Goal: Transaction & Acquisition: Purchase product/service

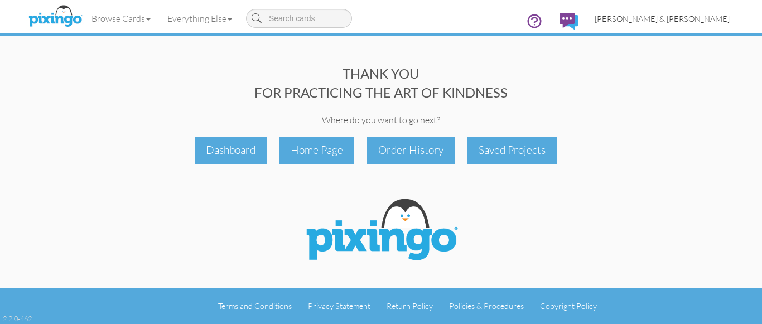
click at [687, 21] on span "[PERSON_NAME] & [PERSON_NAME]" at bounding box center [662, 18] width 135 height 9
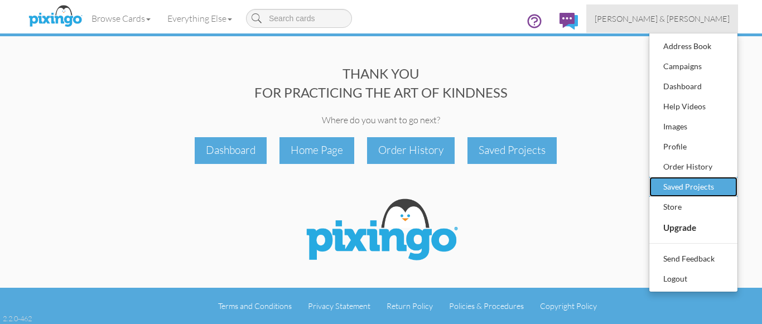
click at [672, 186] on div "Saved Projects" at bounding box center [694, 187] width 66 height 17
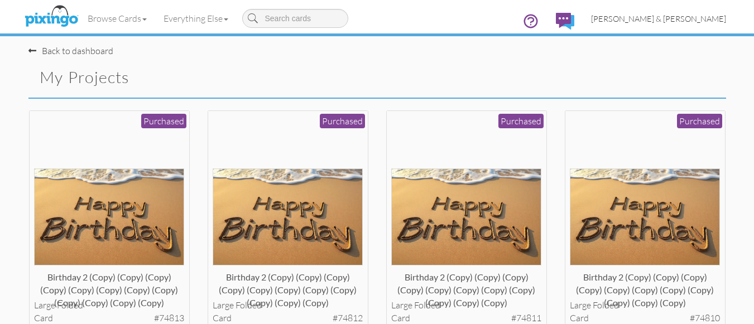
click at [689, 17] on span "[PERSON_NAME] & [PERSON_NAME]" at bounding box center [658, 18] width 135 height 9
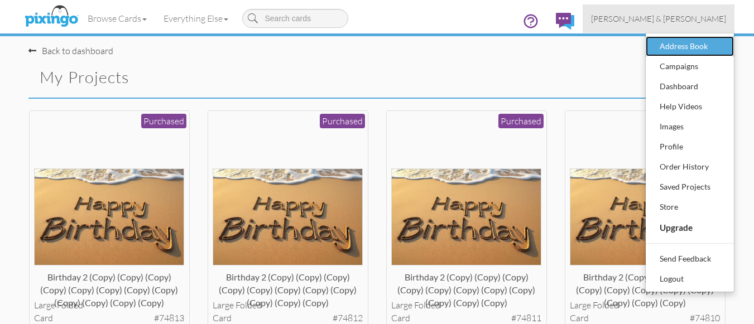
click at [676, 47] on div "Address Book" at bounding box center [690, 46] width 66 height 17
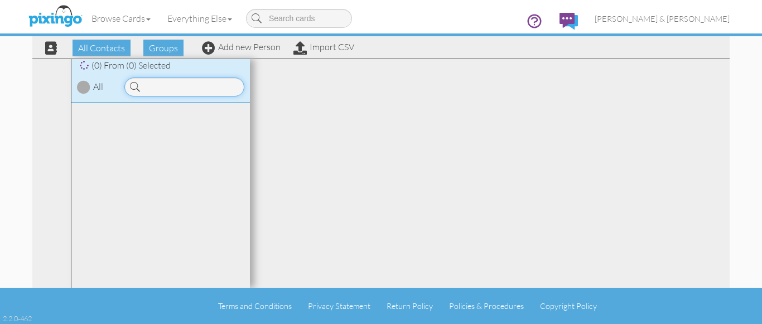
click at [181, 88] on input at bounding box center [184, 87] width 120 height 19
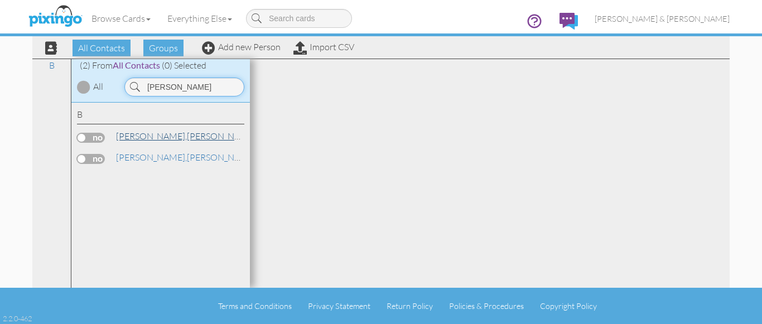
type input "buhl"
click at [139, 140] on link "Buhl, Taber" at bounding box center [186, 135] width 142 height 13
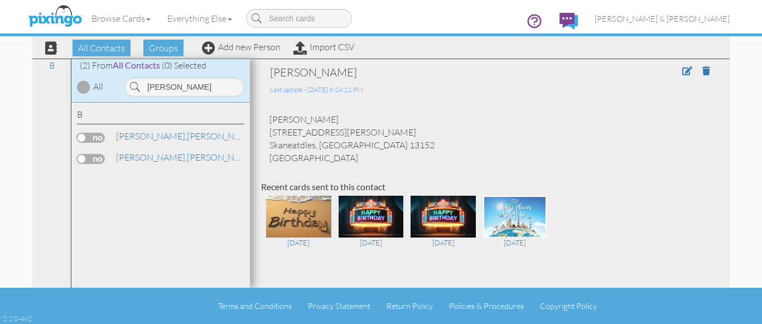
click at [436, 146] on div "Taber Buhl 7 Hawthorne Woods Ct. Skaneatdles, NY 13152 United States" at bounding box center [490, 138] width 458 height 51
click at [682, 71] on span at bounding box center [687, 70] width 10 height 9
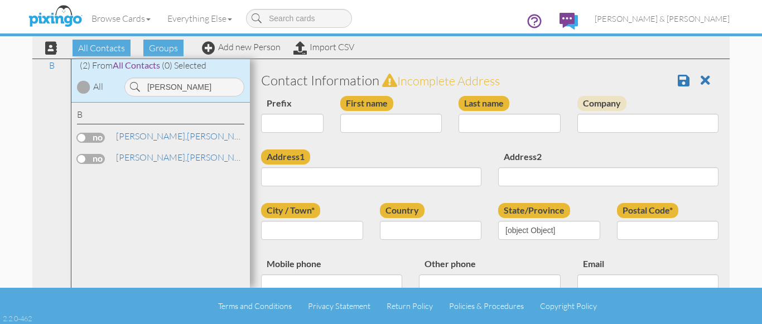
type input "Taber"
type input "[PERSON_NAME]"
type input "7 Hawthorne Woods Ct."
type input "Skaneatdles"
type input "13152"
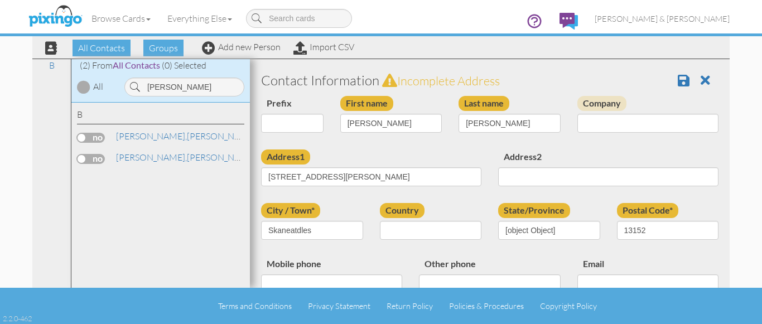
select select "object:4004"
select select "object:4249"
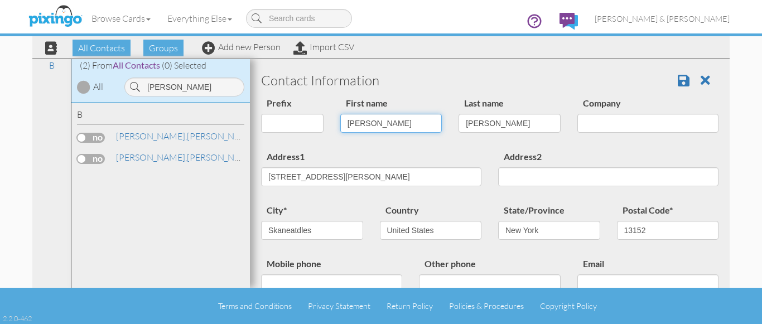
click at [350, 122] on input "Taber" at bounding box center [391, 123] width 102 height 19
type input "T"
type input "[PERSON_NAME]"
click at [466, 126] on input "[PERSON_NAME]" at bounding box center [510, 123] width 102 height 19
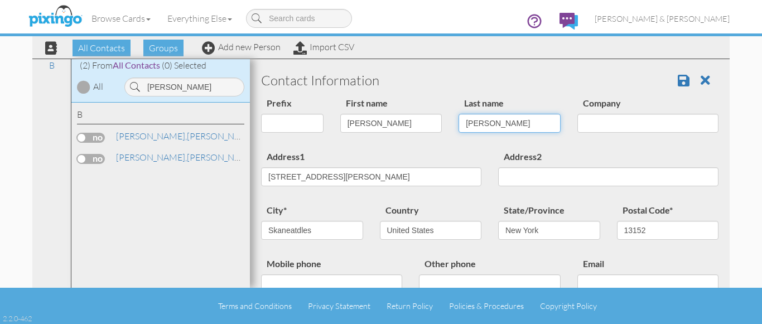
click at [466, 126] on input "[PERSON_NAME]" at bounding box center [510, 123] width 102 height 19
type input "Family"
click at [393, 151] on div "Address1 7 Hawthorne Woods Ct." at bounding box center [371, 172] width 237 height 45
click at [361, 203] on div "city* Skaneatdles" at bounding box center [312, 225] width 119 height 45
click at [678, 78] on span at bounding box center [684, 80] width 12 height 13
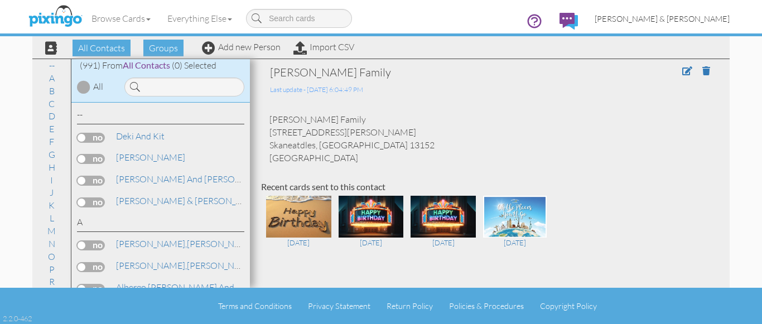
click at [690, 20] on span "[PERSON_NAME] & [PERSON_NAME]" at bounding box center [662, 18] width 135 height 9
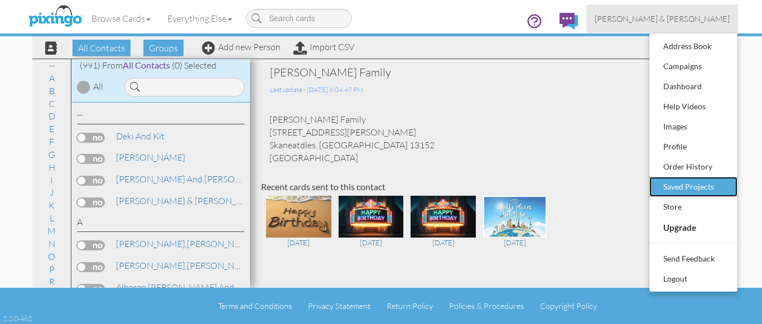
click at [677, 187] on div "Saved Projects" at bounding box center [694, 187] width 66 height 17
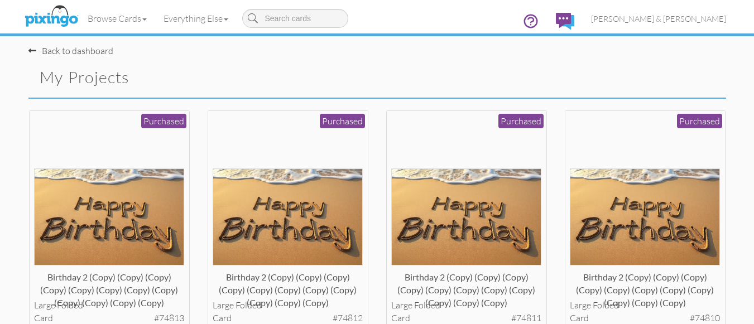
click at [551, 195] on div "Birthday 2 (copy) (copy) (copy) (copy) (copy) (copy) (copy) (copy) (copy) (copy…" at bounding box center [466, 229] width 179 height 239
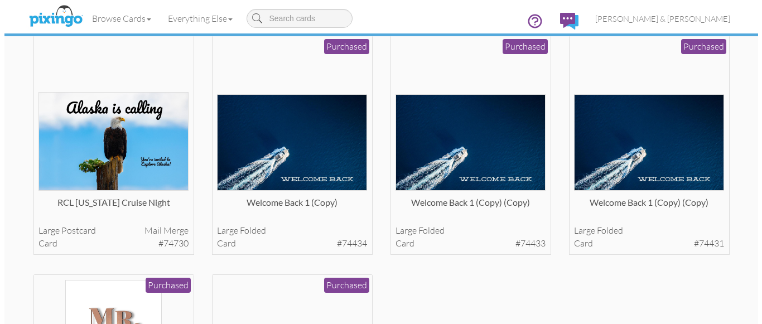
scroll to position [1495, 0]
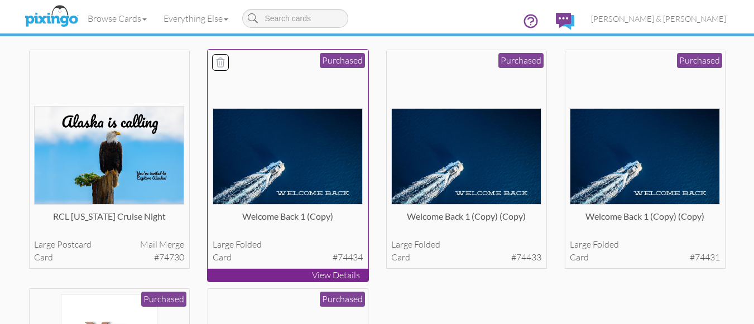
click at [327, 141] on img at bounding box center [288, 156] width 150 height 97
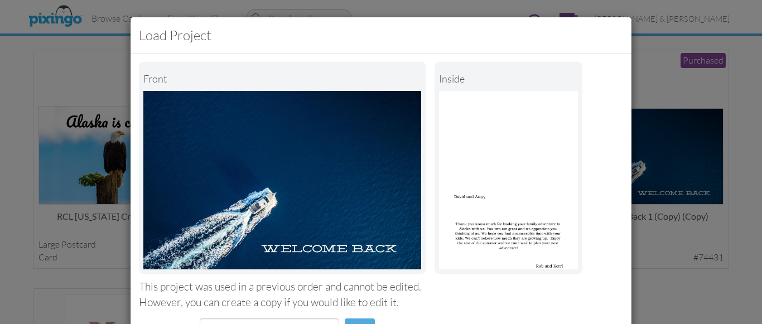
click at [417, 299] on div "However, you can create a copy if you would like to edit it." at bounding box center [381, 302] width 484 height 15
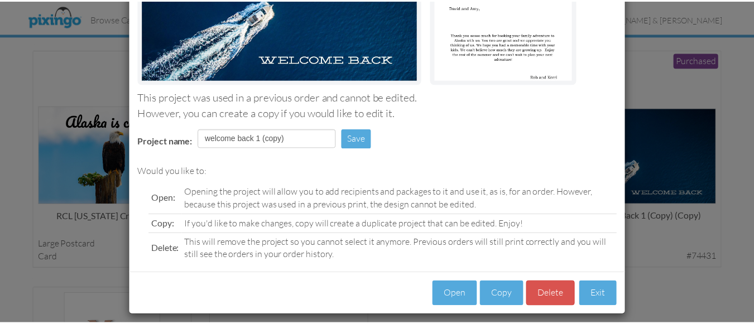
scroll to position [198, 0]
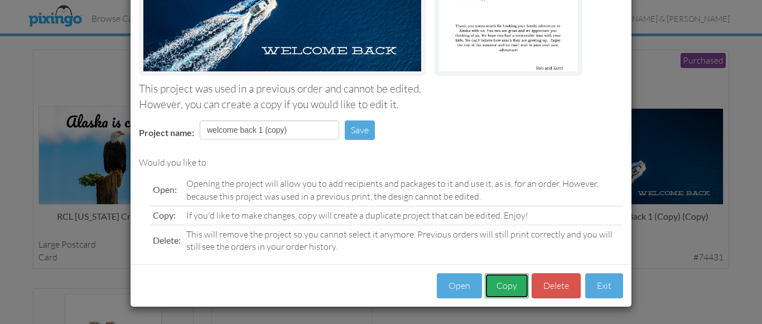
click at [498, 285] on button "Copy" at bounding box center [507, 285] width 44 height 25
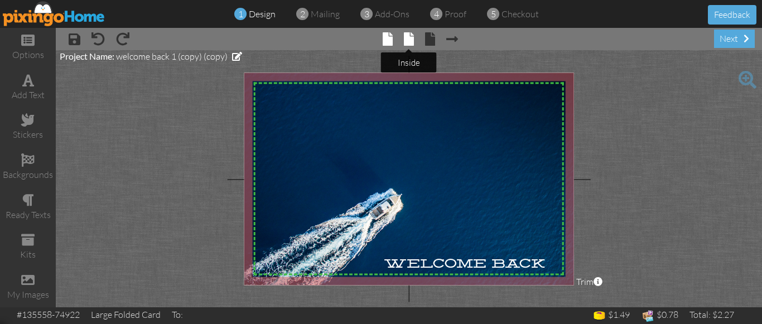
click at [409, 37] on span at bounding box center [409, 38] width 10 height 13
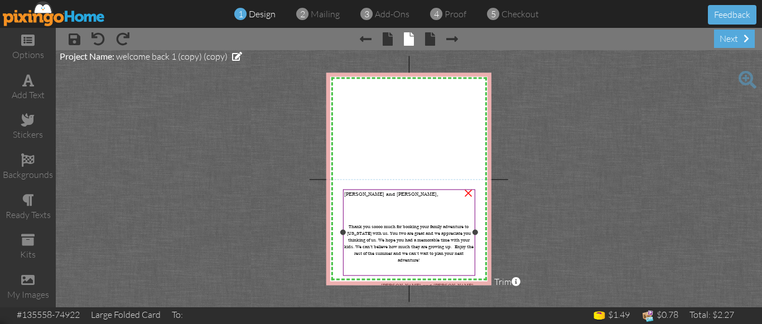
click at [360, 196] on div "David and Amy, Thank you soooo much for booking your family adventure to Alaska…" at bounding box center [409, 240] width 132 height 101
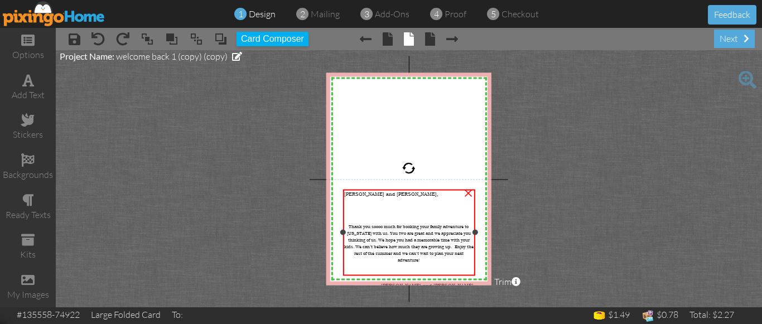
click at [360, 196] on div "David and Amy, Thank you soooo much for booking your family adventure to Alaska…" at bounding box center [409, 240] width 132 height 101
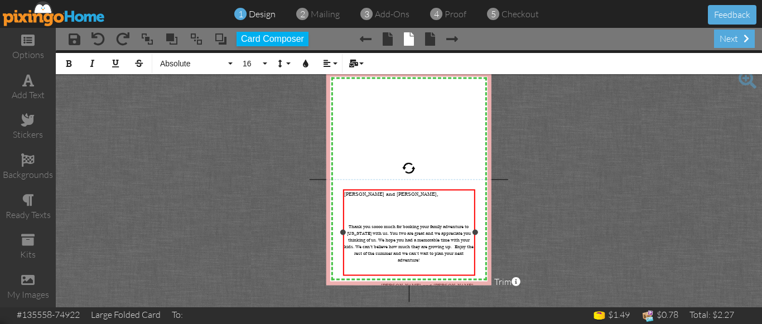
click at [360, 196] on div "David and Amy, Thank you soooo much for booking your family adventure to Alaska…" at bounding box center [408, 240] width 129 height 98
click at [362, 193] on span "[PERSON_NAME] and [PERSON_NAME]," at bounding box center [391, 194] width 94 height 7
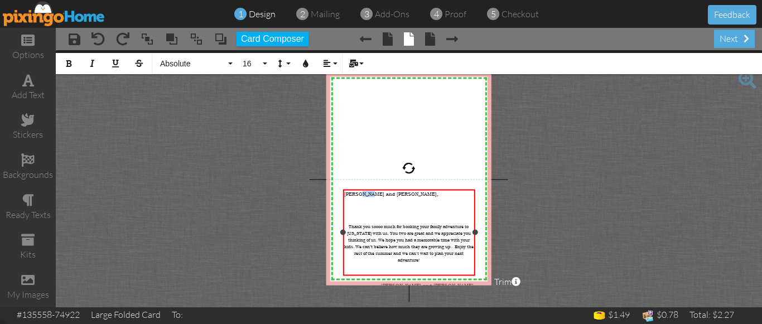
click at [362, 193] on span "[PERSON_NAME] and [PERSON_NAME]," at bounding box center [391, 194] width 94 height 7
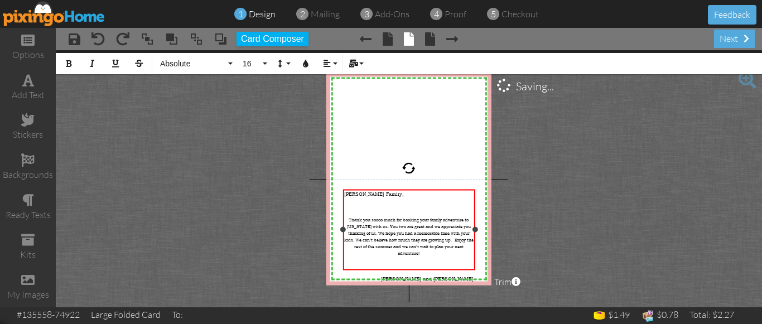
click at [386, 225] on span "Thank you soooo much for booking your family adventure to [US_STATE] with us. Y…" at bounding box center [408, 236] width 129 height 40
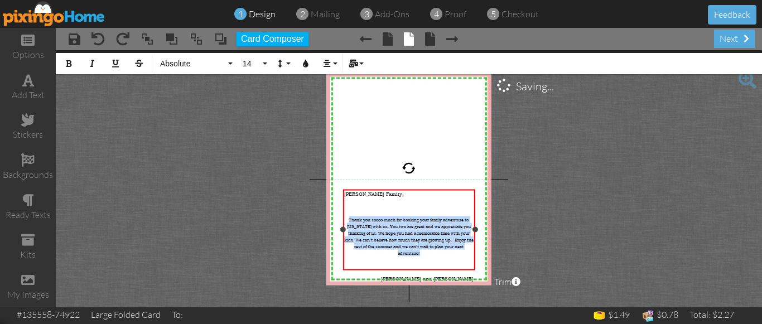
click at [386, 225] on span "Thank you soooo much for booking your family adventure to [US_STATE] with us. Y…" at bounding box center [408, 236] width 129 height 40
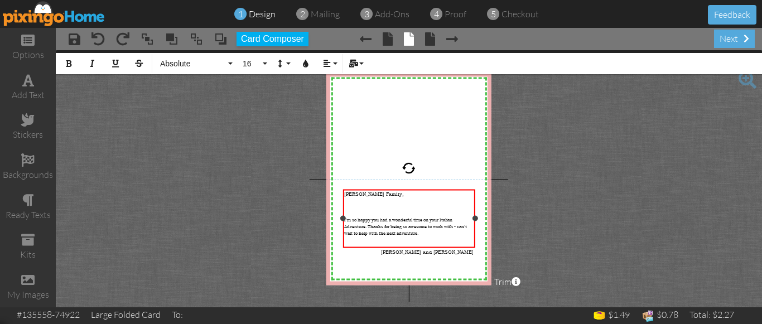
click at [347, 218] on span "I’m so happy you had a wonderful time on your Italian Adventure. Thanks for bei…" at bounding box center [405, 226] width 123 height 20
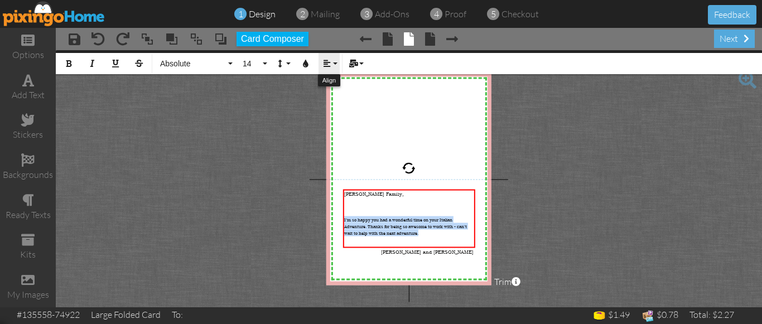
click at [323, 65] on icon "button" at bounding box center [327, 64] width 8 height 8
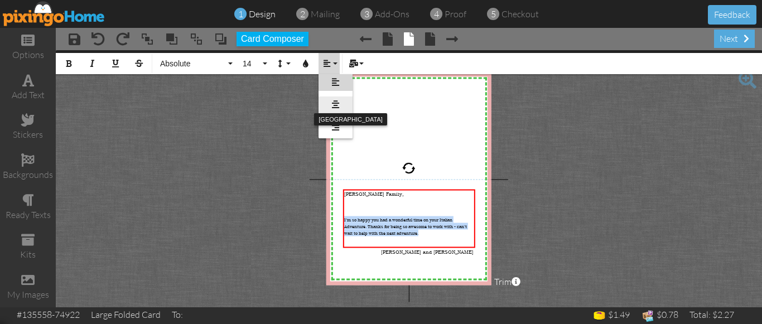
click at [330, 102] on link "[GEOGRAPHIC_DATA]" at bounding box center [336, 105] width 34 height 17
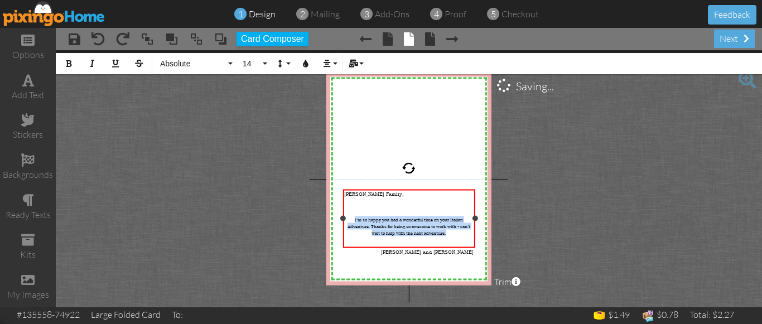
click at [348, 222] on span "I’m so happy you had a wonderful time on your Italian Adventure. Thanks for bei…" at bounding box center [409, 226] width 123 height 20
click at [456, 223] on span "I’m so happy you had a wonderful time on your Italian adventure. Thanks for bei…" at bounding box center [409, 226] width 122 height 20
click at [462, 223] on span "I’m so happy you had a wonderful time on your Italian adventure. Thanks for bei…" at bounding box center [408, 226] width 123 height 20
click at [403, 227] on span "I’m so happy you had a wonderful time on your Italian adventure. Thanks for bei…" at bounding box center [409, 226] width 128 height 20
click at [421, 228] on span "I’m so happy you had a wonderful time on your Italian adventure. Thanks for bei…" at bounding box center [409, 226] width 128 height 20
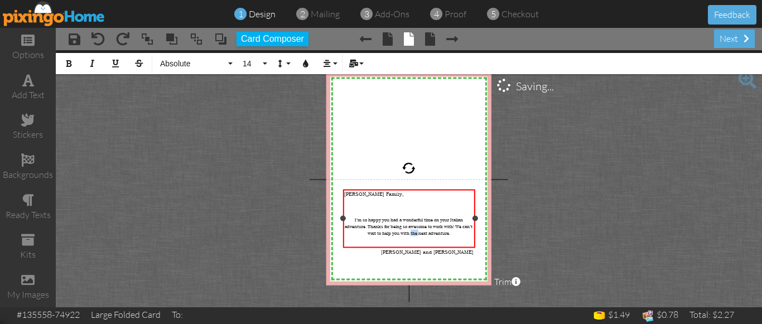
click at [421, 228] on span "I’m so happy you had a wonderful time on your Italian adventure. Thanks for bei…" at bounding box center [409, 226] width 128 height 20
click at [405, 206] on div at bounding box center [408, 206] width 129 height 7
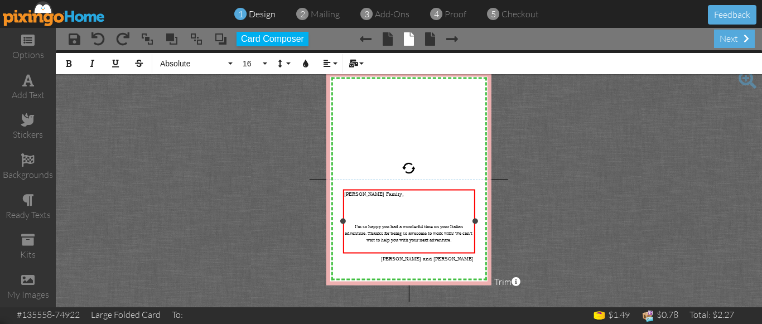
click at [429, 249] on div at bounding box center [408, 252] width 129 height 7
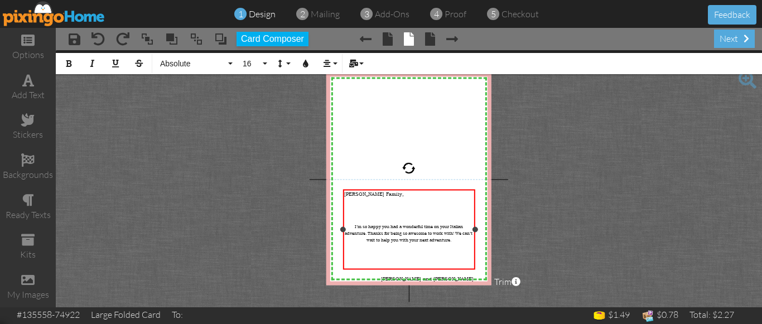
click at [373, 205] on div at bounding box center [408, 206] width 129 height 7
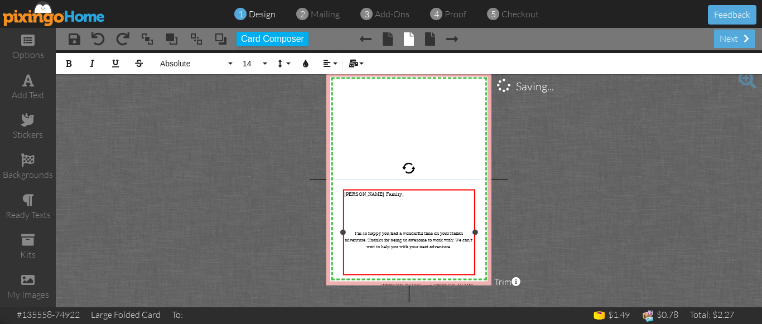
click at [358, 230] on span "I’m so happy you had a wonderful time on your Italian adventure. Thanks for bei…" at bounding box center [409, 240] width 128 height 20
click at [558, 218] on project-studio-wrapper "X X X X X X X X X X X X X X X X X X X X X X X X X X X X X X X X X X X X X X X X…" at bounding box center [409, 178] width 706 height 257
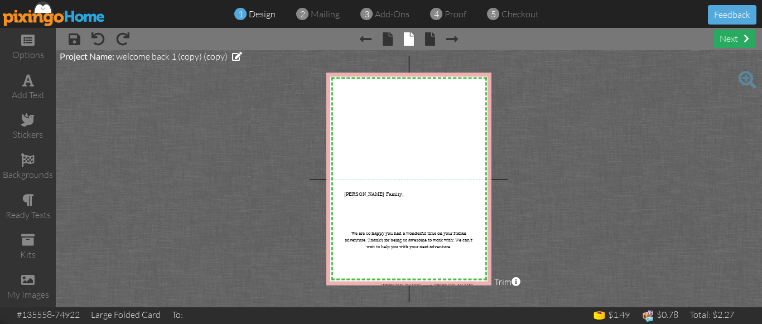
click at [733, 41] on div "next" at bounding box center [734, 39] width 41 height 18
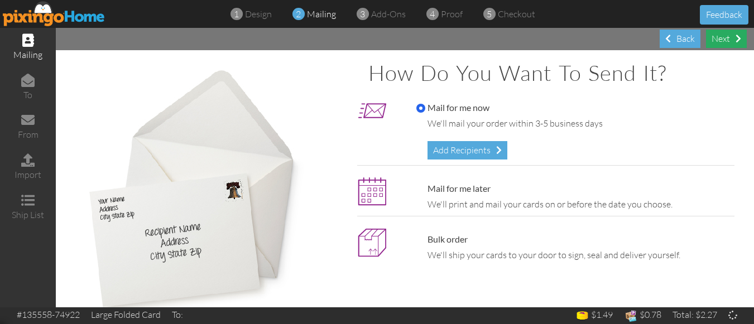
click at [724, 43] on div "Next" at bounding box center [726, 39] width 41 height 18
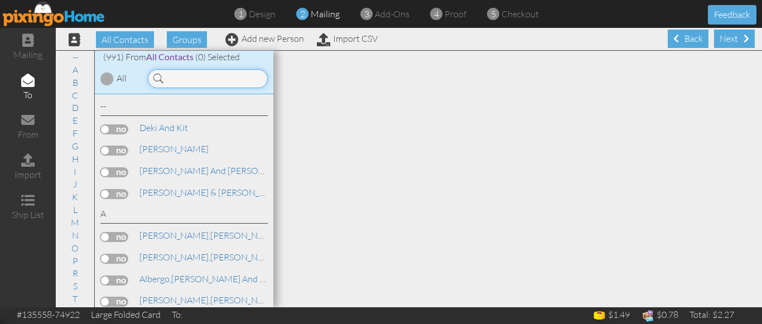
click at [200, 78] on input at bounding box center [208, 78] width 120 height 19
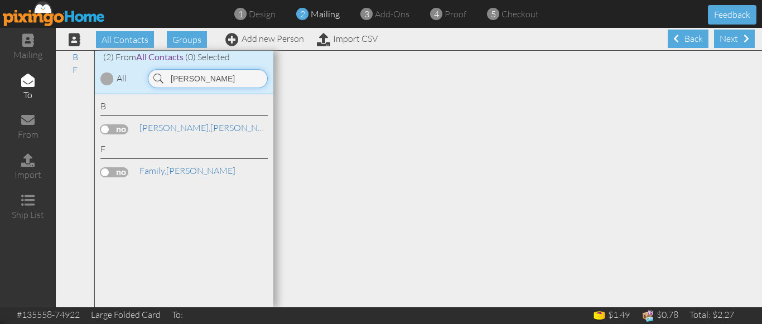
type input "[PERSON_NAME]"
click at [105, 172] on label at bounding box center [114, 172] width 28 height 10
click at [0, 0] on input "checkbox" at bounding box center [0, 0] width 0 height 0
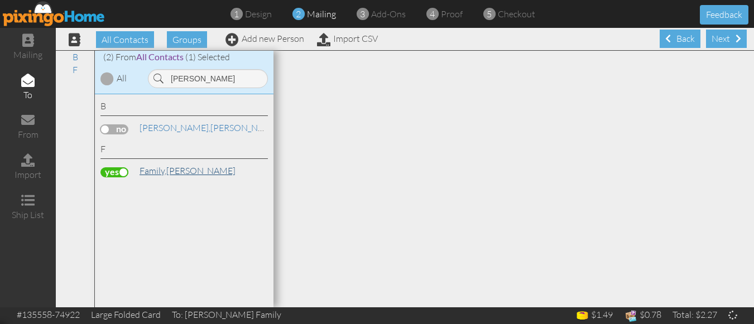
click at [158, 169] on span "Family," at bounding box center [152, 170] width 27 height 11
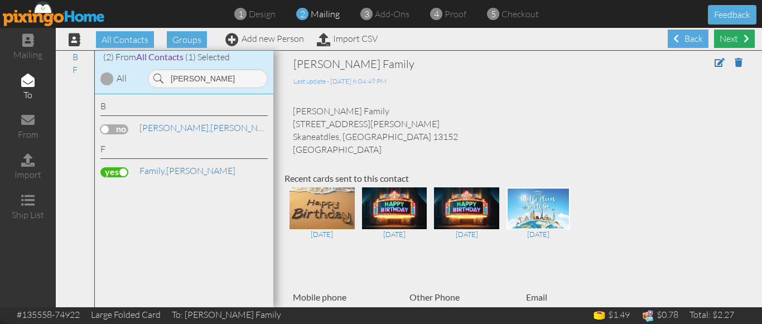
click at [720, 39] on div "Next" at bounding box center [734, 39] width 41 height 18
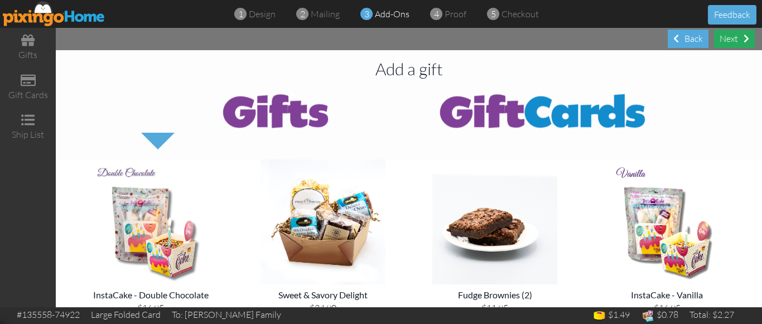
click at [730, 39] on div "Next" at bounding box center [734, 39] width 41 height 18
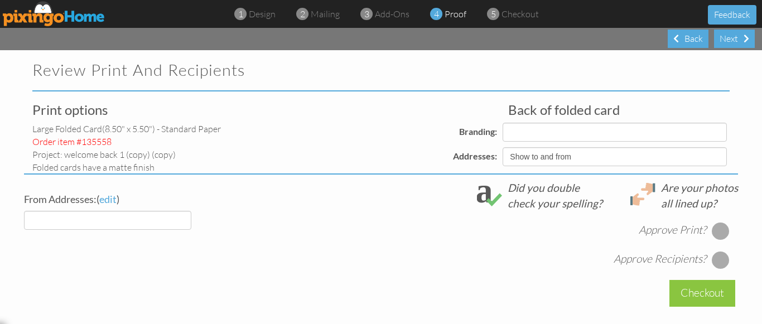
select select "object:6303"
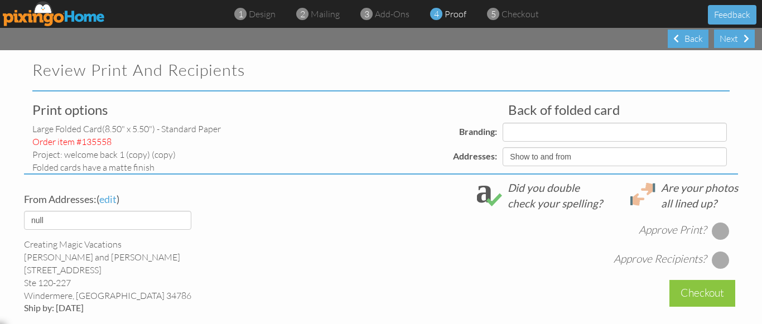
select select "object:6307"
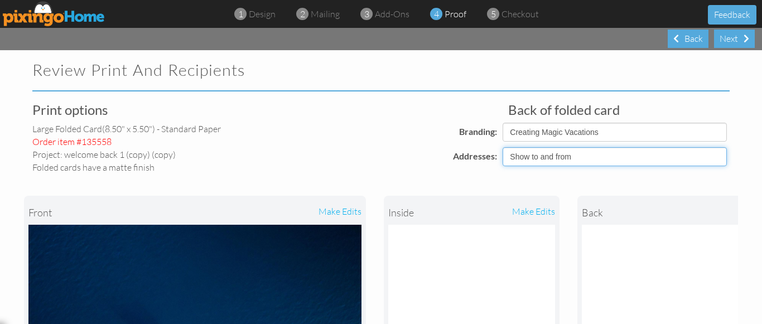
click at [515, 157] on select "Show to and from Show from only Hide to and from" at bounding box center [615, 156] width 224 height 19
select select "object:6300"
click at [503, 147] on select "Show to and from Show from only Hide to and from" at bounding box center [615, 156] width 224 height 19
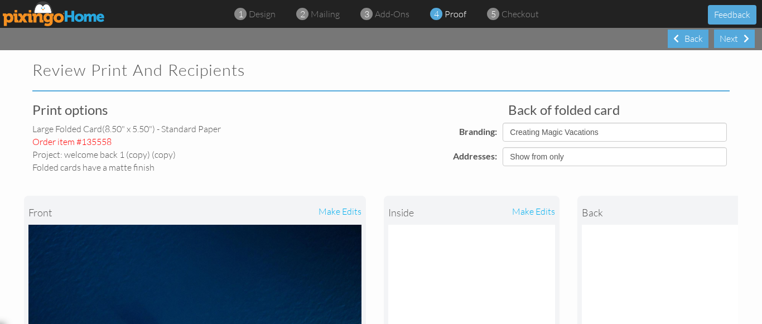
click at [376, 177] on div "front make edits inside make edits back" at bounding box center [381, 320] width 714 height 292
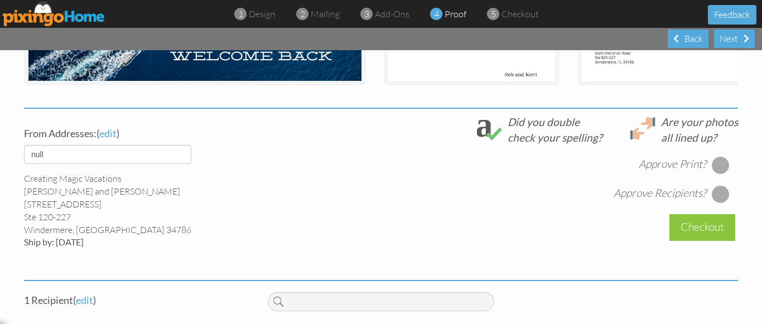
scroll to position [357, 0]
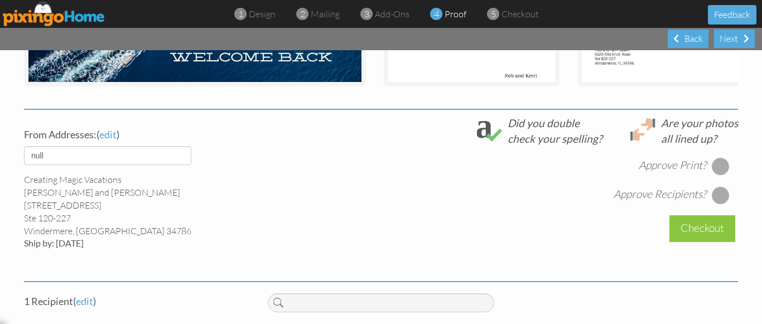
click at [713, 175] on div at bounding box center [721, 166] width 18 height 18
click at [715, 200] on div at bounding box center [721, 195] width 18 height 18
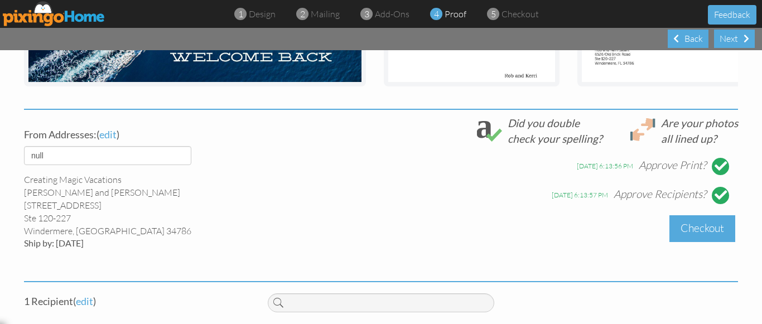
click at [694, 239] on div "Checkout" at bounding box center [703, 228] width 66 height 26
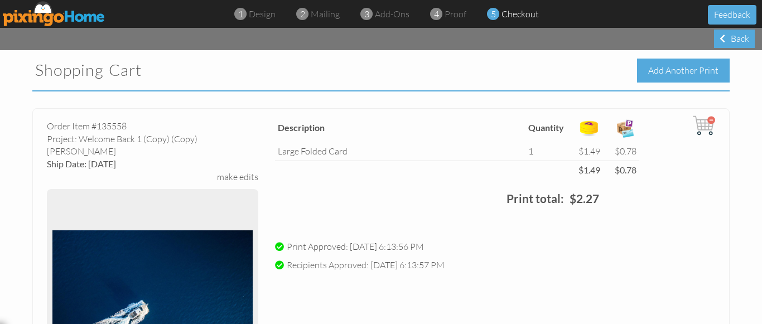
click at [662, 73] on div "Add Another Print" at bounding box center [683, 71] width 93 height 24
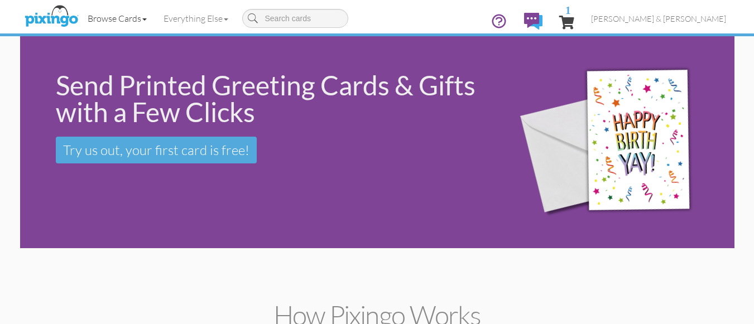
click at [122, 20] on link "Browse Cards" at bounding box center [117, 18] width 76 height 28
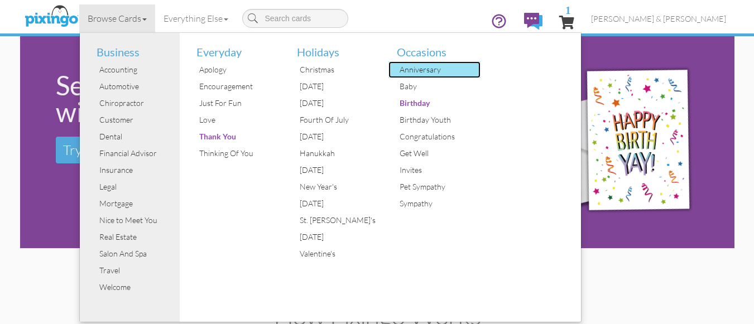
click at [421, 70] on div "Anniversary" at bounding box center [439, 69] width 84 height 17
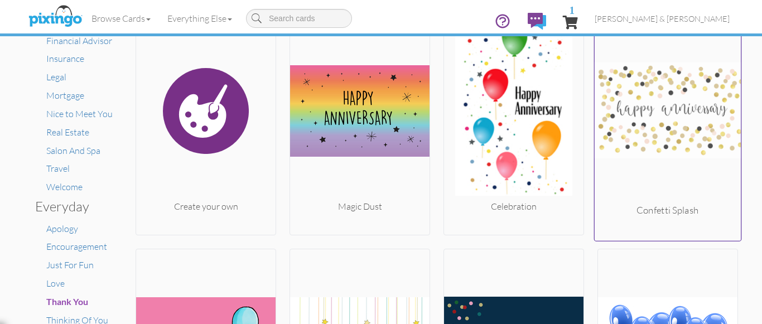
scroll to position [179, 0]
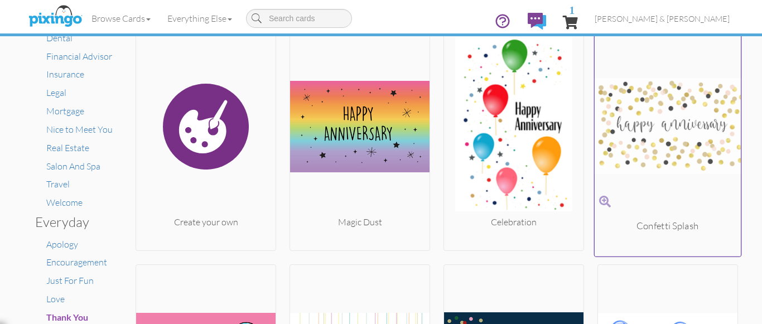
click at [659, 127] on img at bounding box center [668, 125] width 147 height 187
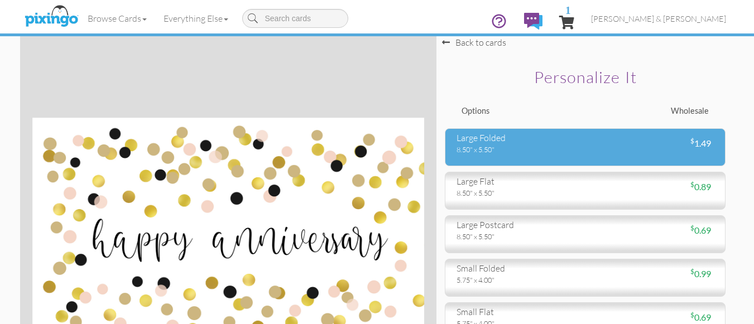
click at [486, 143] on div "large folded" at bounding box center [516, 138] width 121 height 13
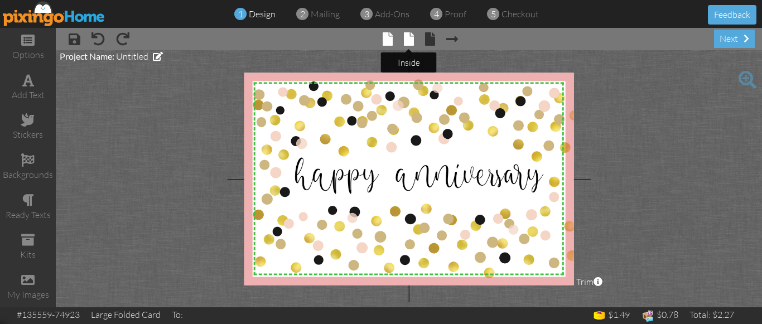
click at [408, 38] on span at bounding box center [409, 38] width 10 height 13
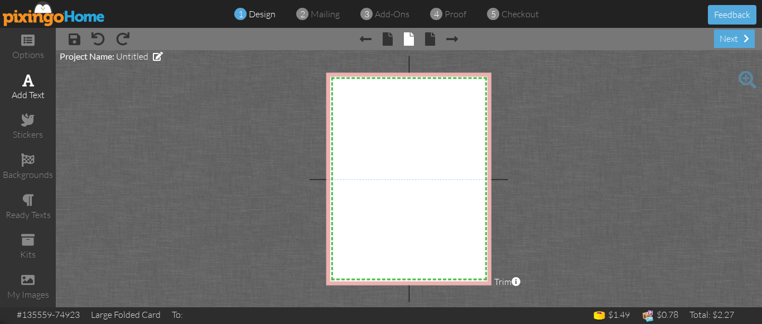
click at [25, 83] on span at bounding box center [28, 80] width 12 height 13
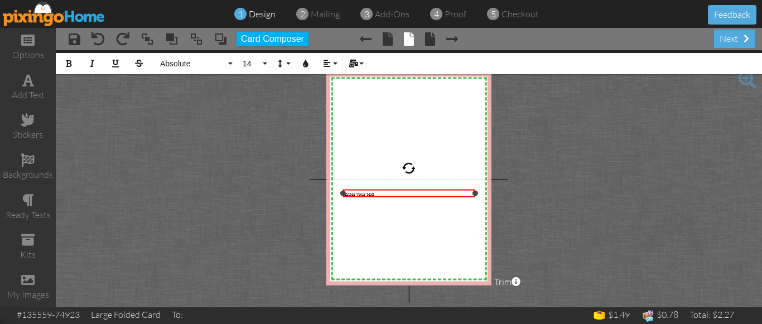
click at [362, 194] on span "Enter your text" at bounding box center [359, 194] width 30 height 7
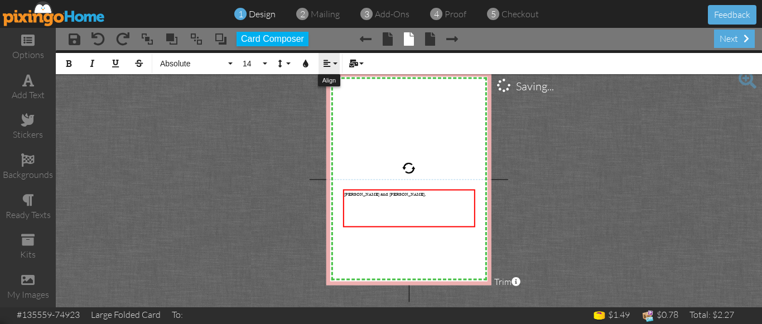
click at [329, 64] on icon "button" at bounding box center [327, 64] width 8 height 8
click at [334, 97] on icon at bounding box center [335, 99] width 7 height 8
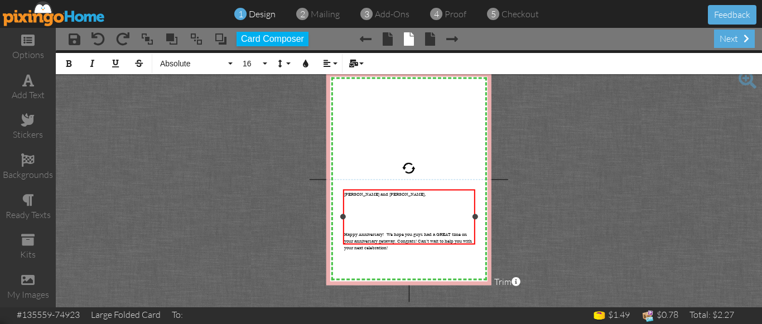
click at [348, 231] on span "Happy Anniversary! We hope you guys had a GREAT time on your anniversary getawa…" at bounding box center [408, 241] width 128 height 20
click at [328, 66] on icon "button" at bounding box center [327, 64] width 8 height 8
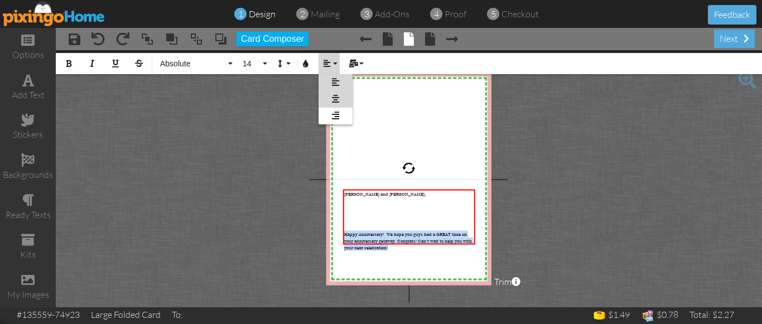
click at [334, 99] on icon at bounding box center [335, 99] width 7 height 8
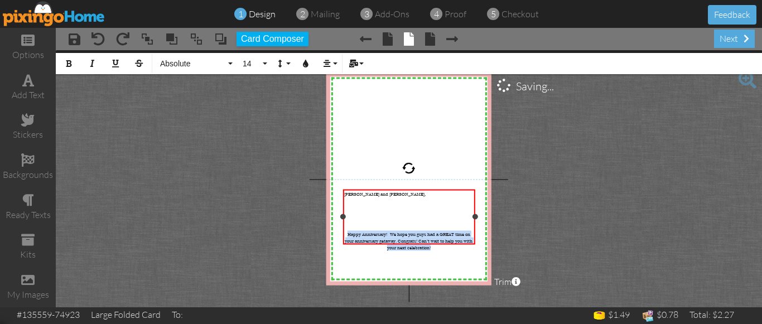
click at [427, 231] on span "Happy Anniversary! We hope you guys had a GREAT time on your anniversary getawa…" at bounding box center [409, 241] width 128 height 20
click at [382, 211] on div "​" at bounding box center [408, 214] width 129 height 7
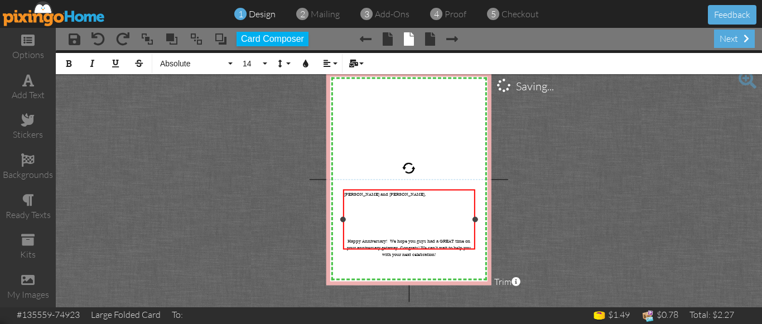
click at [389, 238] on span "Happy Anniversary! We hope you guys had a GREAT time on your anniversary getawa…" at bounding box center [409, 248] width 124 height 20
click at [429, 239] on p "We hope you guys had a GREAT time on your anniversary getaway. Congrats! We can…" at bounding box center [408, 248] width 129 height 20
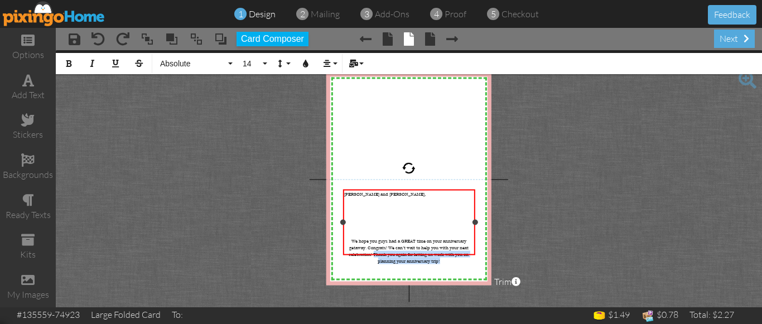
drag, startPoint x: 372, startPoint y: 240, endPoint x: 447, endPoint y: 248, distance: 75.1
click at [447, 248] on p "We hope you guys had a GREAT time on your anniversary getaway. Congrats! We can…" at bounding box center [408, 251] width 129 height 27
click at [388, 238] on span "We hope you guys had a GREAT time on your anniversary getaway. Congrats! We can…" at bounding box center [408, 248] width 119 height 20
click at [410, 248] on div "Steve and Gwendolyn, ​ ​ ​ ​ ​ ​ We hope you guys had a GREAT time on your anni…" at bounding box center [408, 230] width 129 height 79
click at [445, 249] on div "Steve and Gwendolyn, ​ ​ ​ ​ ​ ​ We hope you guys had a GREAT time on your anni…" at bounding box center [408, 230] width 129 height 79
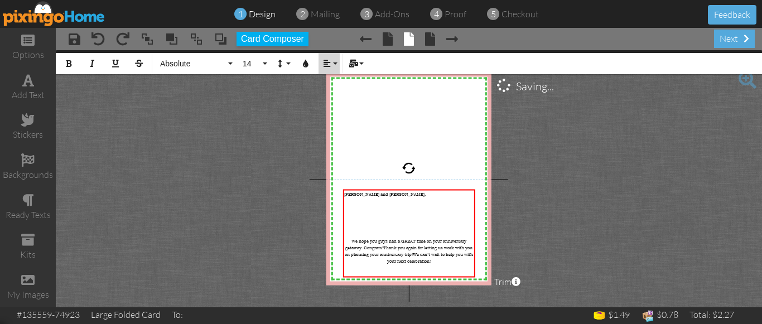
click at [328, 63] on icon "button" at bounding box center [327, 64] width 8 height 8
click at [338, 116] on icon at bounding box center [335, 116] width 7 height 8
click at [366, 211] on div "​" at bounding box center [408, 214] width 129 height 7
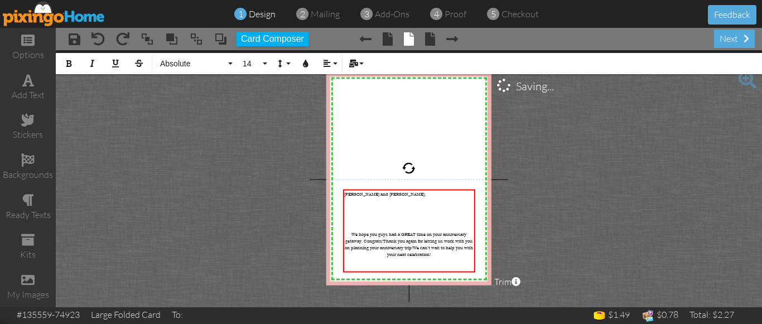
click at [538, 210] on project-studio-wrapper "X X X X X X X X X X X X X X X X X X X X X X X X X X X X X X X X X X X X X X X X…" at bounding box center [409, 178] width 706 height 257
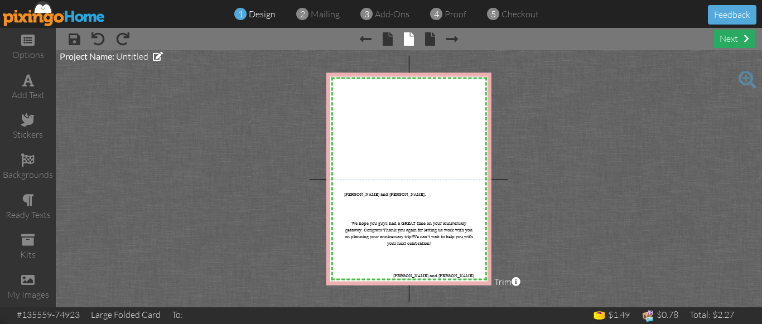
click at [728, 40] on div "next" at bounding box center [734, 39] width 41 height 18
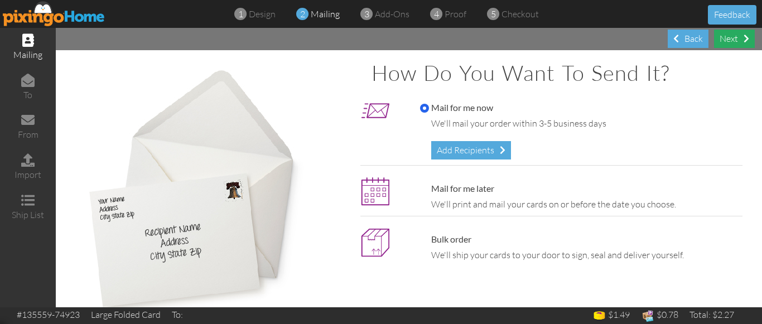
click at [724, 35] on div "Next" at bounding box center [734, 39] width 41 height 18
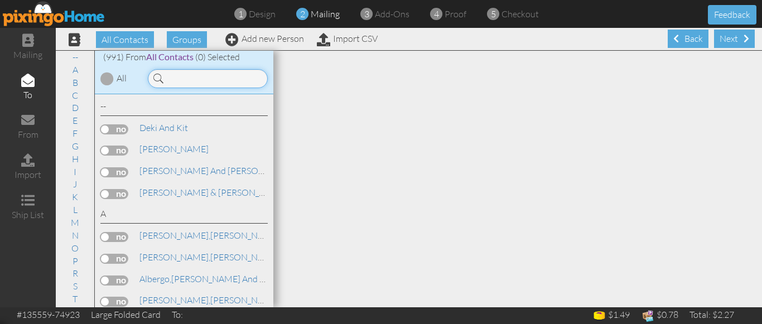
click at [209, 83] on input at bounding box center [208, 78] width 120 height 19
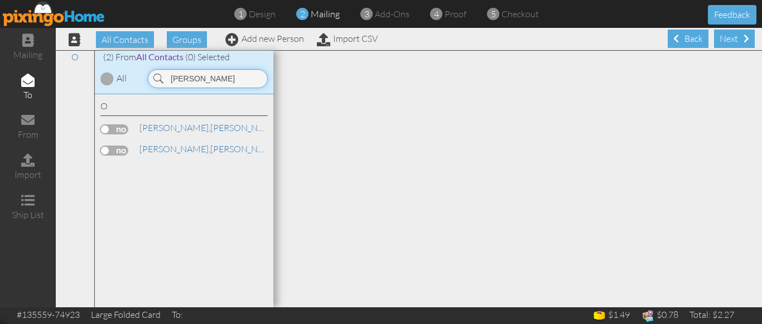
type input "ostermiller"
click at [106, 128] on label at bounding box center [114, 129] width 28 height 10
click at [0, 0] on input "checkbox" at bounding box center [0, 0] width 0 height 0
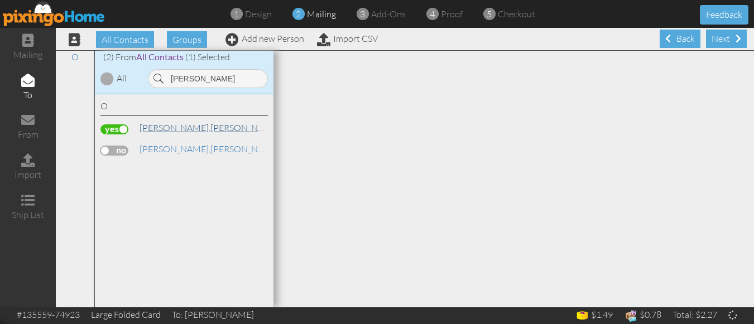
click at [191, 128] on link "Ostermiller, Gwen" at bounding box center [209, 127] width 142 height 13
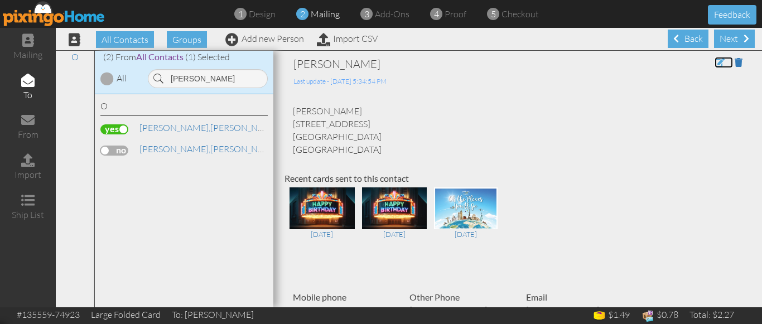
click at [715, 61] on span at bounding box center [720, 62] width 10 height 9
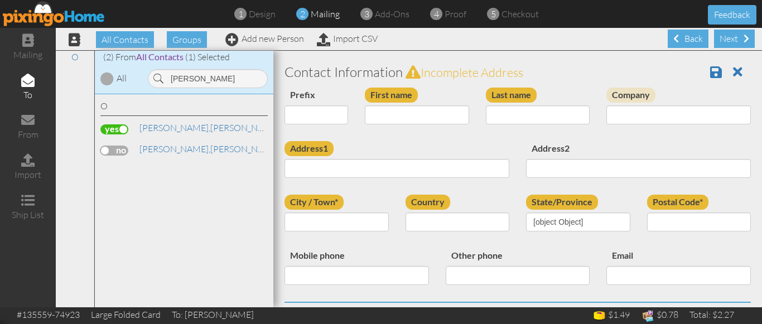
type input "Gwen"
type input "Ostermiller"
type input "506 Rolling Sage Way"
type input "Saratoga Springs"
type input "84045"
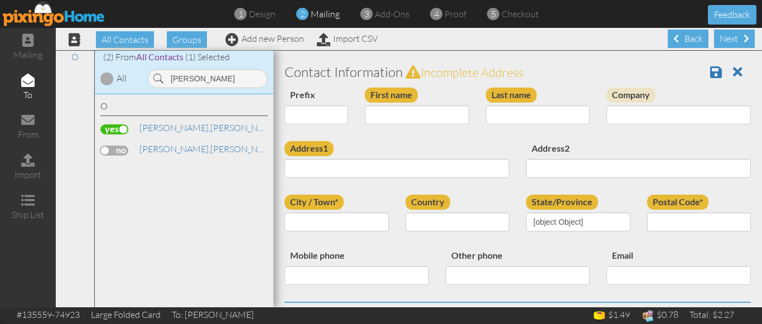
type input "801-358-0535"
type input "sostermiller@gmail.com"
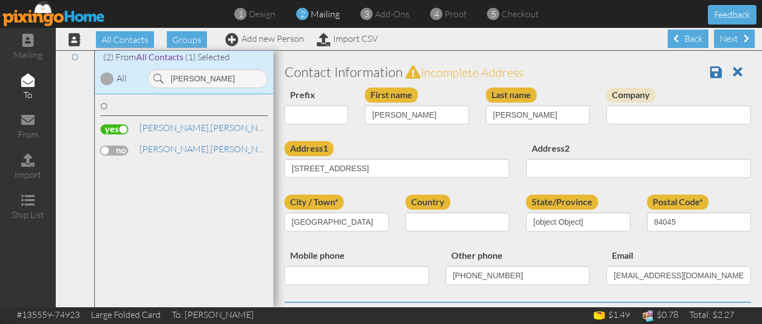
select select "object:9740"
select select "object:9985"
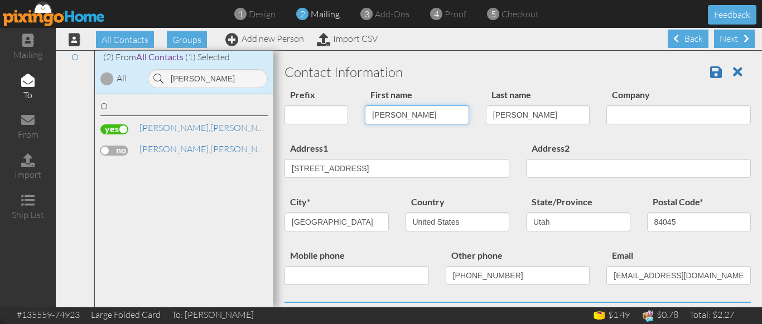
click at [401, 114] on input "Gwen" at bounding box center [417, 114] width 104 height 19
type input "[PERSON_NAME] and [PERSON_NAME]"
click at [373, 137] on div "Prefix Dr. Mr. Mrs. First name Gwen and Steve Last name Ostermiller Company" at bounding box center [517, 115] width 483 height 54
click at [710, 75] on span at bounding box center [716, 71] width 12 height 13
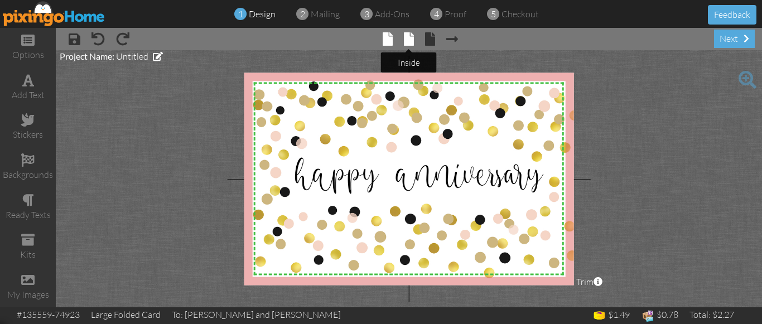
click at [408, 36] on span at bounding box center [409, 38] width 10 height 13
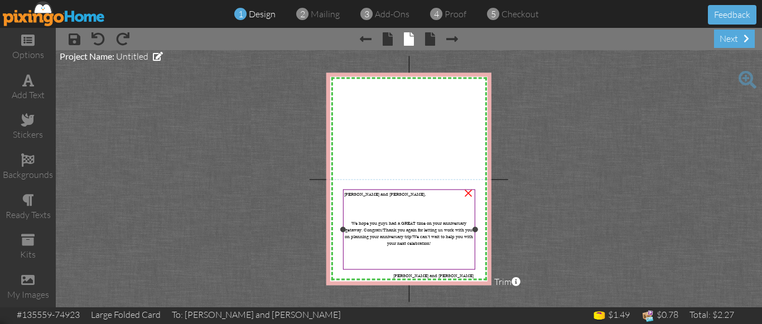
click at [382, 193] on span "[PERSON_NAME] and [PERSON_NAME]," at bounding box center [384, 194] width 81 height 7
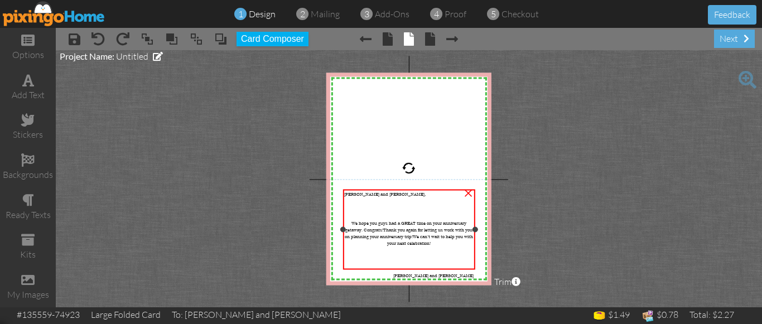
click at [382, 193] on span "[PERSON_NAME] and [PERSON_NAME]," at bounding box center [384, 194] width 81 height 7
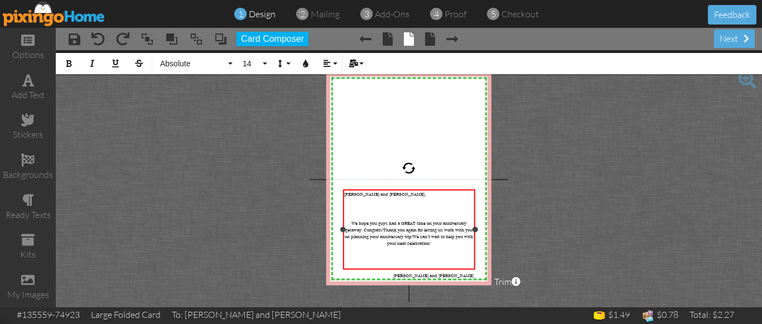
click at [382, 193] on span "Steve and Gwendolyn," at bounding box center [384, 194] width 81 height 7
click at [564, 201] on project-studio-wrapper "X X X X X X X X X X X X X X X X X X X X X X X X X X X X X X X X X X X X X X X X…" at bounding box center [409, 178] width 706 height 257
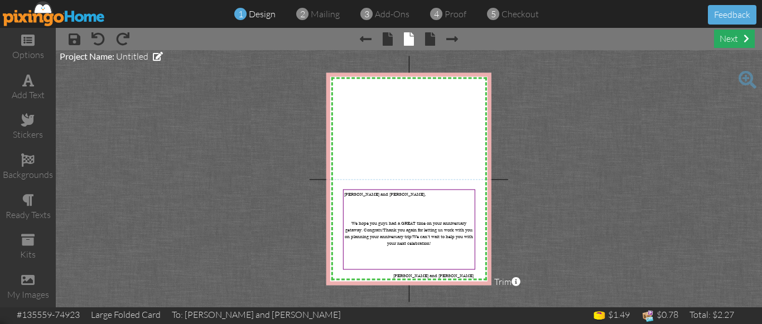
click at [730, 37] on div "next" at bounding box center [734, 39] width 41 height 18
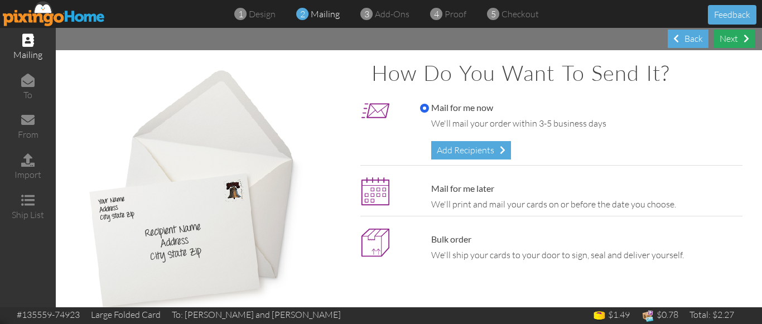
click at [735, 38] on div "Next" at bounding box center [734, 39] width 41 height 18
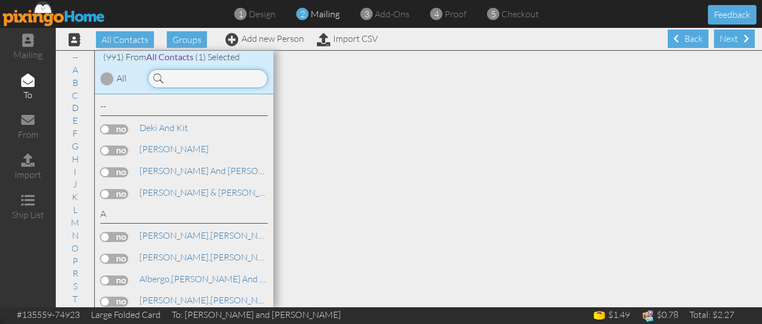
click at [204, 83] on input at bounding box center [208, 78] width 120 height 19
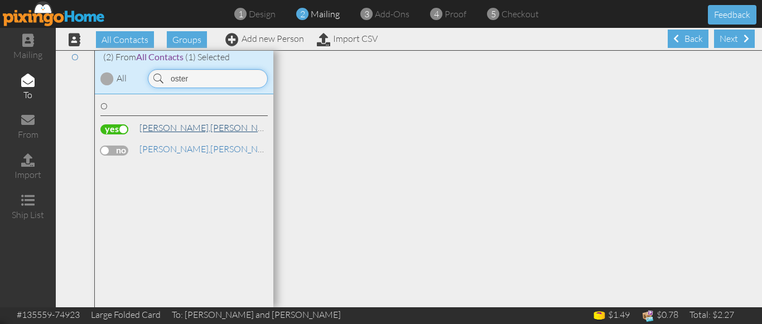
type input "oster"
click at [175, 127] on span "[PERSON_NAME]," at bounding box center [174, 127] width 71 height 11
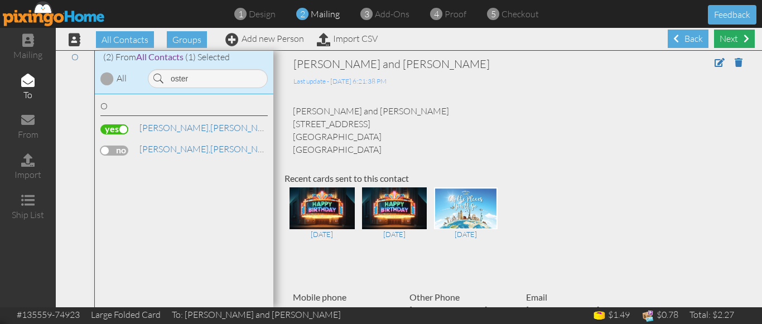
click at [723, 34] on div "Next" at bounding box center [734, 39] width 41 height 18
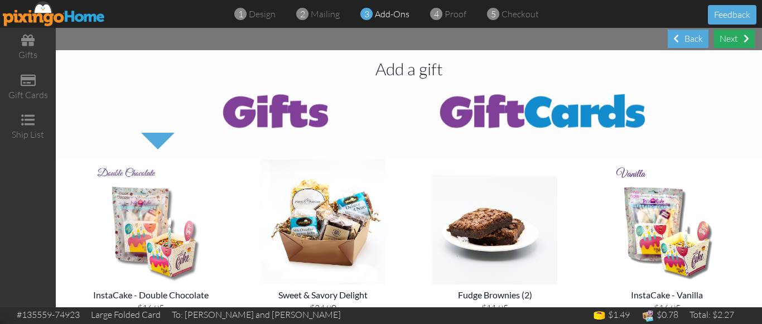
click at [737, 38] on div "Next" at bounding box center [734, 39] width 41 height 18
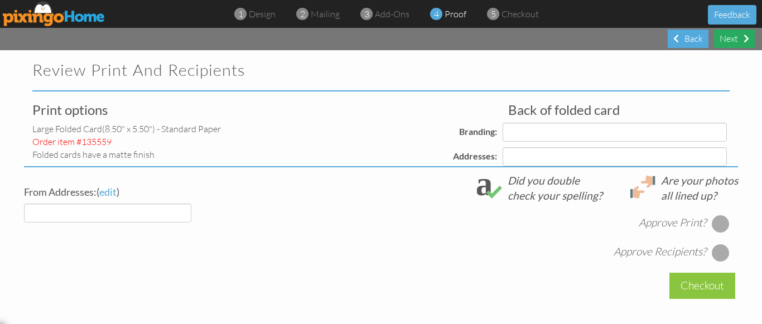
select select "object:3527"
select select "object:3535"
select select "object:3531"
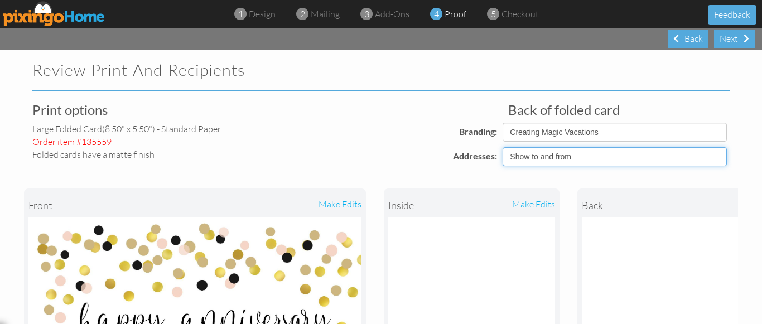
click at [551, 158] on select "Show to and from Show from only Hide to and from" at bounding box center [615, 156] width 224 height 19
select select "object:3528"
click at [503, 147] on select "Show to and from Show from only Hide to and from" at bounding box center [615, 156] width 224 height 19
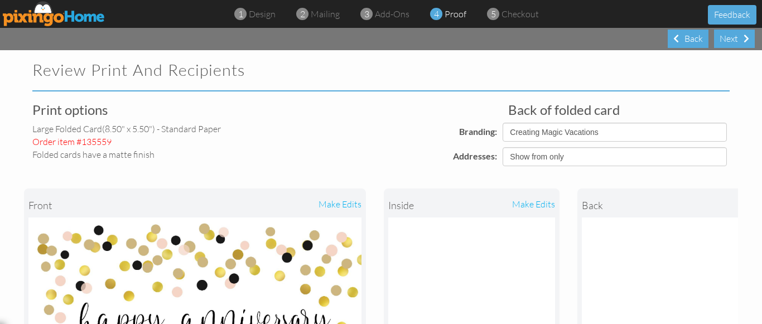
click at [388, 161] on div "Addresses:" at bounding box center [386, 156] width 230 height 18
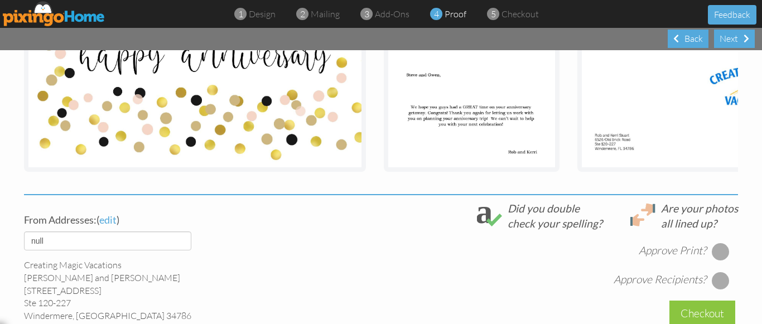
scroll to position [290, 0]
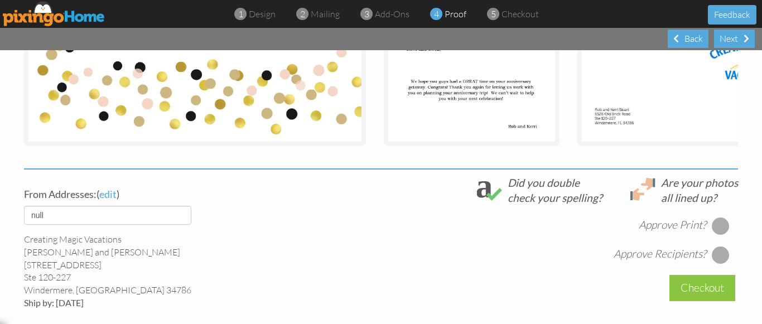
click at [718, 233] on div at bounding box center [721, 226] width 18 height 18
click at [715, 262] on div at bounding box center [721, 255] width 18 height 18
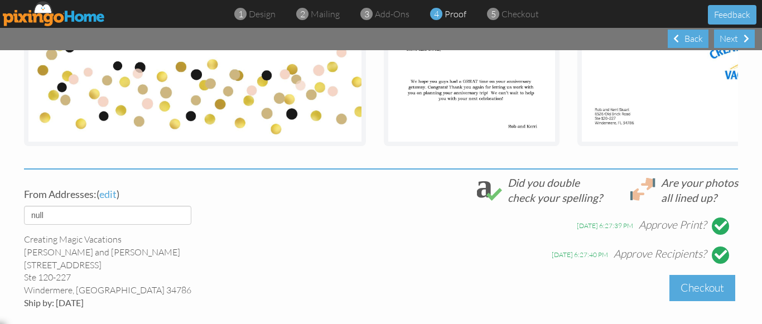
click at [688, 292] on div "Checkout" at bounding box center [703, 288] width 66 height 26
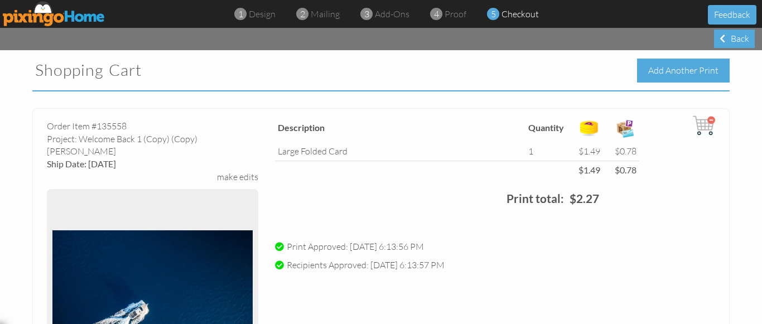
click at [668, 69] on div "Add Another Print" at bounding box center [683, 71] width 93 height 24
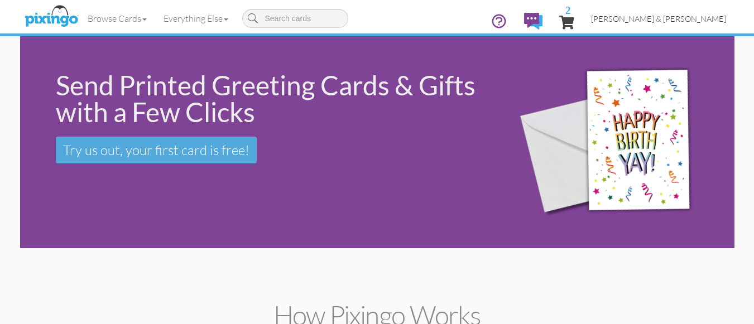
click at [684, 18] on span "[PERSON_NAME] & [PERSON_NAME]" at bounding box center [658, 18] width 135 height 9
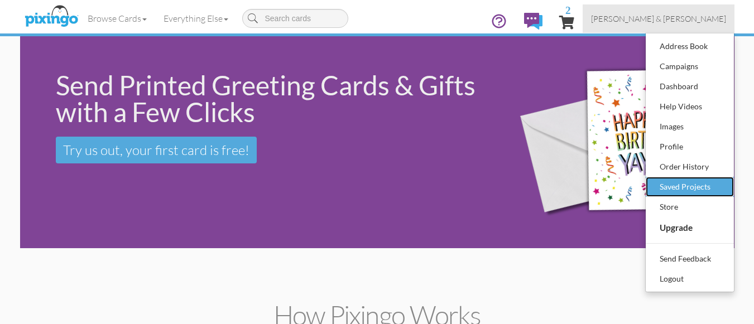
click at [675, 187] on div "Saved Projects" at bounding box center [690, 187] width 66 height 17
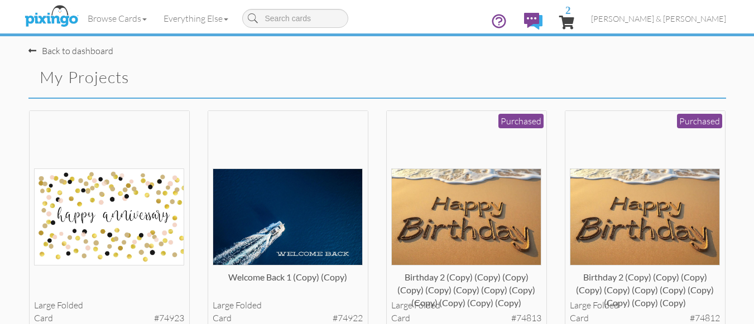
click at [376, 199] on div "welcome back 1 (copy) (copy) large folded card #74922 View Details" at bounding box center [288, 229] width 179 height 239
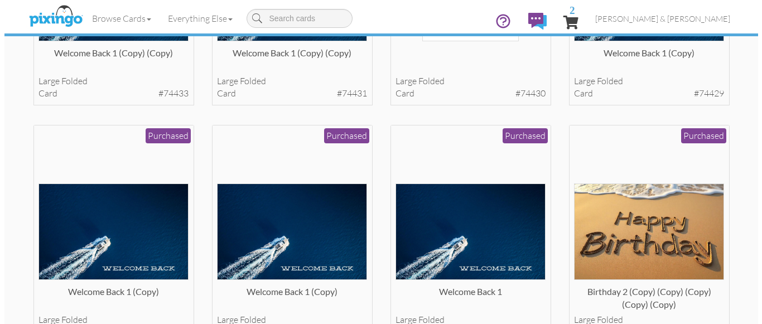
scroll to position [1897, 0]
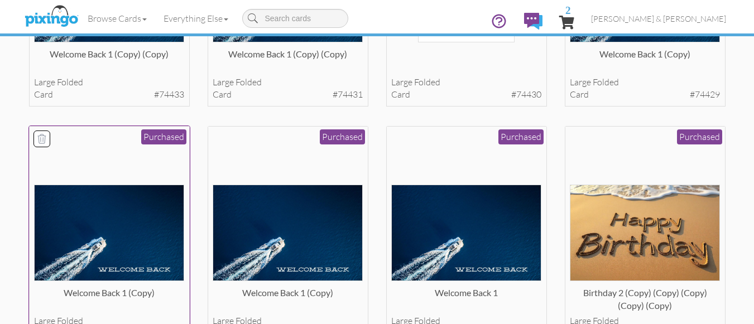
click at [112, 244] on img at bounding box center [109, 233] width 150 height 97
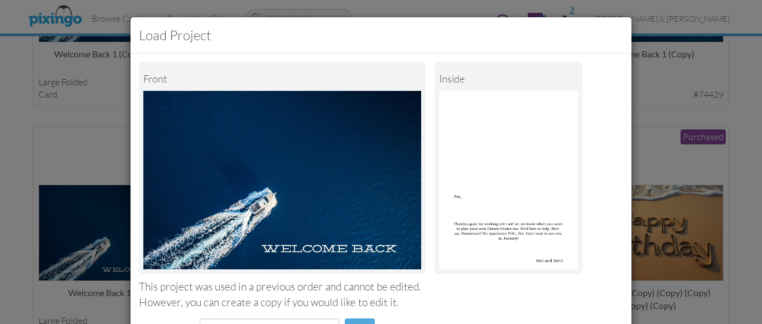
click at [21, 189] on div "Load Project Front inside This project was used in a previous order and cannot …" at bounding box center [381, 162] width 762 height 324
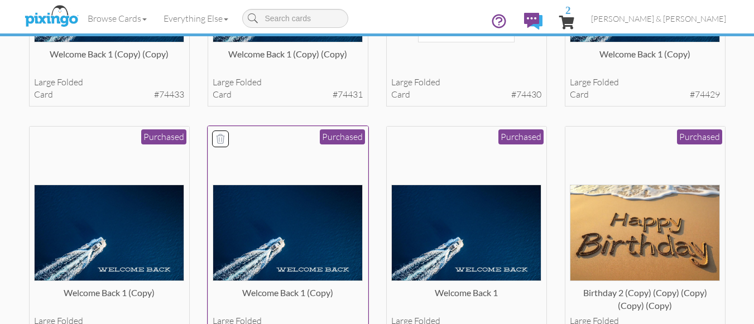
click at [291, 209] on img at bounding box center [288, 233] width 150 height 97
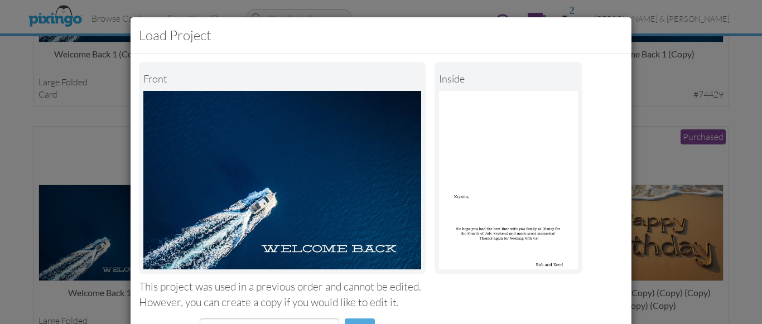
click at [445, 287] on div "This project was used in a previous order and cannot be edited." at bounding box center [381, 287] width 484 height 15
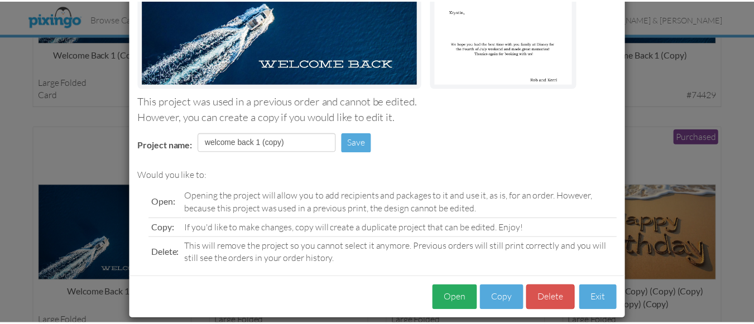
scroll to position [198, 0]
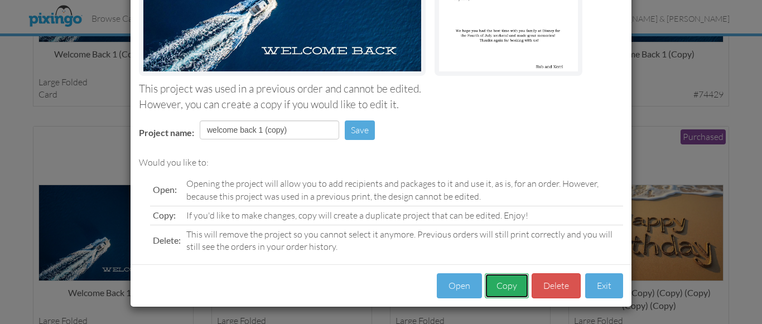
click at [498, 282] on button "Copy" at bounding box center [507, 285] width 44 height 25
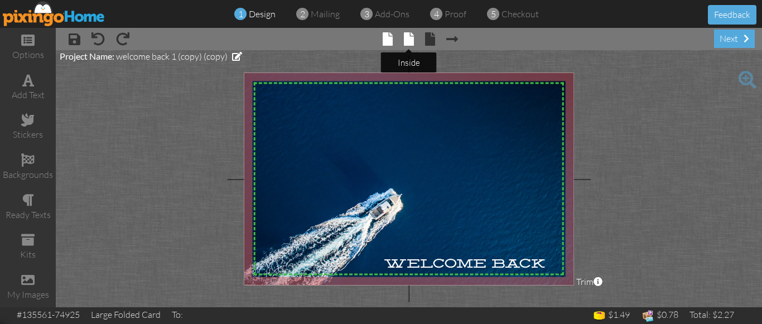
click at [408, 40] on span at bounding box center [409, 38] width 10 height 13
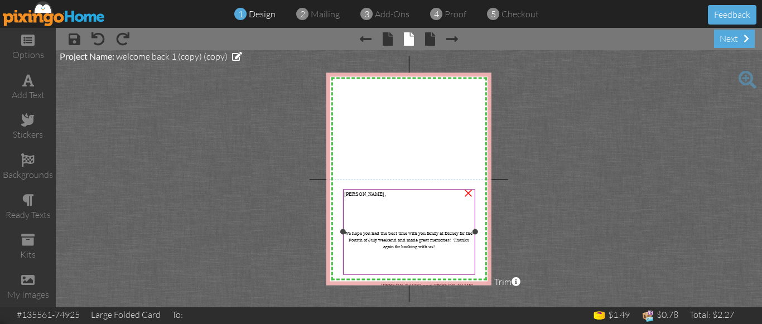
click at [352, 194] on span "Krystin," at bounding box center [365, 194] width 42 height 7
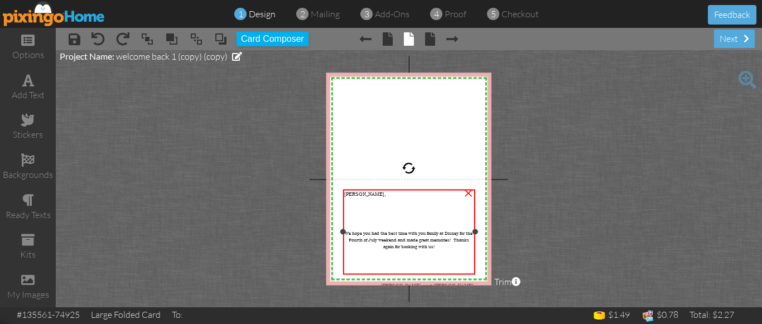
click at [352, 194] on span "Krystin," at bounding box center [365, 194] width 42 height 7
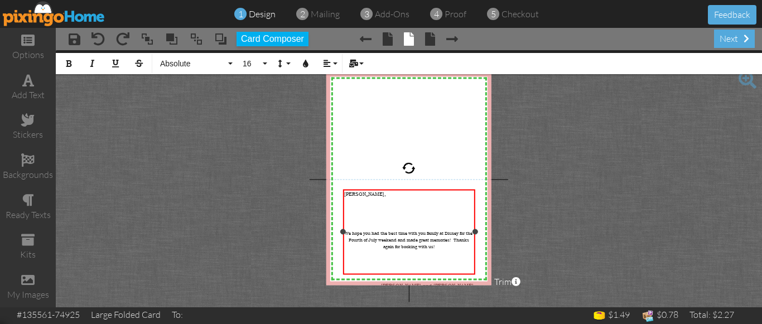
click at [352, 194] on span "Krystin," at bounding box center [365, 194] width 42 height 7
click at [429, 230] on span "We hope you had the best time with you family at Disney for the Fourth of July …" at bounding box center [409, 240] width 128 height 20
click at [410, 232] on span "We hope you had the best time with your family at Disney for the Fourth of July…" at bounding box center [408, 240] width 129 height 20
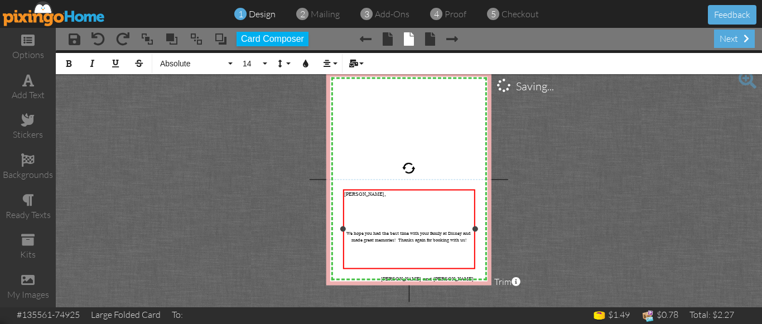
click at [444, 230] on span "We hope you had the best time with your family at Disney and made great memorie…" at bounding box center [409, 236] width 124 height 13
click at [436, 230] on span "We hope you had the best time at Disney and made great memories! Thanks again f…" at bounding box center [409, 236] width 115 height 13
click at [373, 233] on span "We hope you had the best time at Disney with your family and made great memorie…" at bounding box center [409, 236] width 124 height 13
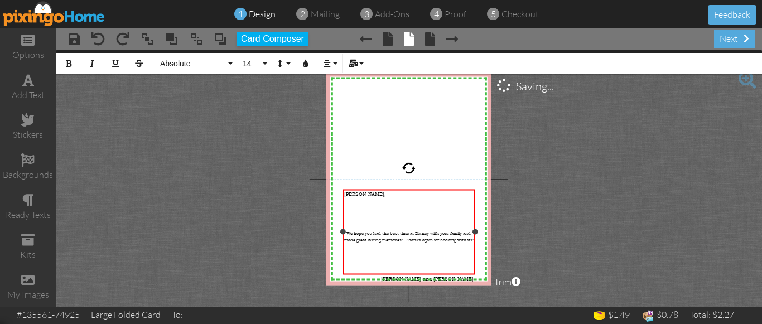
click at [374, 233] on span "We hope you had the best time at Disney with your family and made great lasting…" at bounding box center [408, 236] width 129 height 13
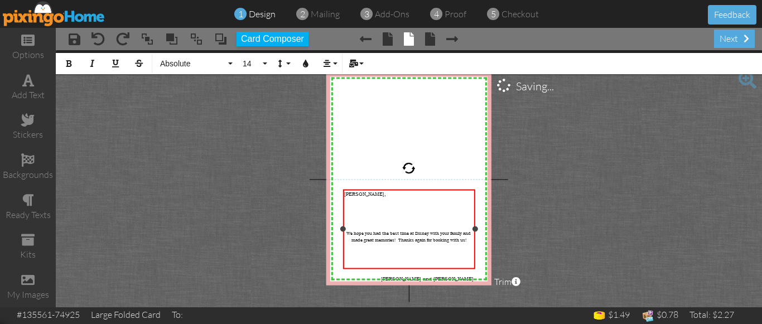
click at [393, 233] on span "We hope you had the best time at Disney with your family and made great memorie…" at bounding box center [409, 236] width 124 height 13
click at [435, 239] on p "We hope you had the best time at Disney with your family and made great memorie…" at bounding box center [408, 240] width 129 height 20
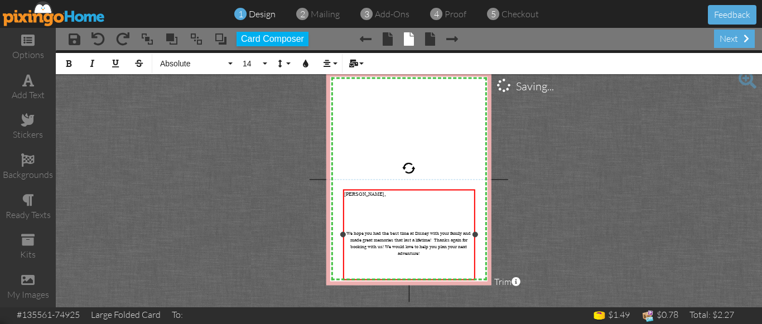
click at [402, 223] on div at bounding box center [408, 226] width 129 height 7
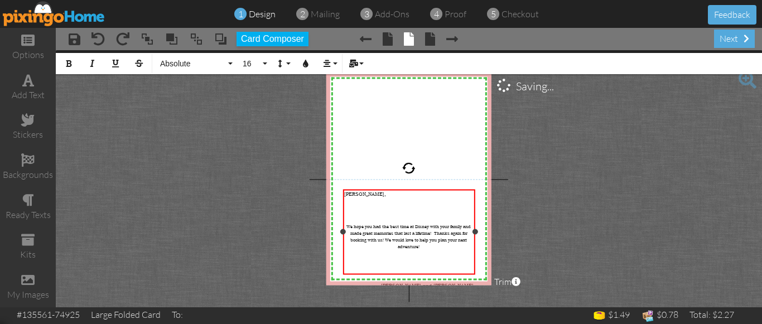
click at [413, 262] on div at bounding box center [408, 265] width 129 height 7
click at [607, 199] on project-studio-wrapper "X X X X X X X X X X X X X X X X X X X X X X X X X X X X X X X X X X X X X X X X…" at bounding box center [409, 178] width 706 height 257
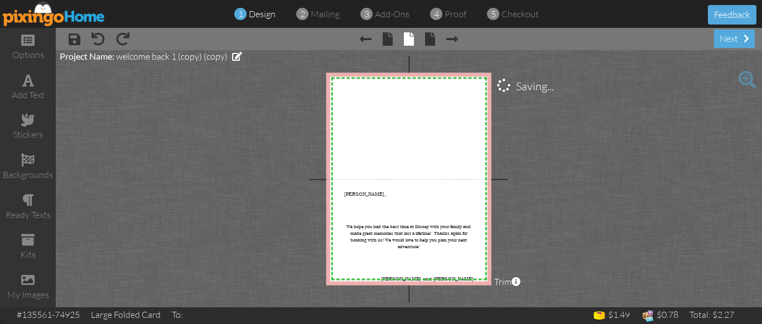
click at [622, 187] on project-studio-wrapper "X X X X X X X X X X X X X X X X X X X X X X X X X X X X X X X X X X X X X X X X…" at bounding box center [409, 178] width 706 height 257
click at [639, 155] on project-studio-wrapper "X X X X X X X X X X X X X X X X X X X X X X X X X X X X X X X X X X X X X X X X…" at bounding box center [409, 178] width 706 height 257
click at [725, 39] on div "next" at bounding box center [734, 39] width 41 height 18
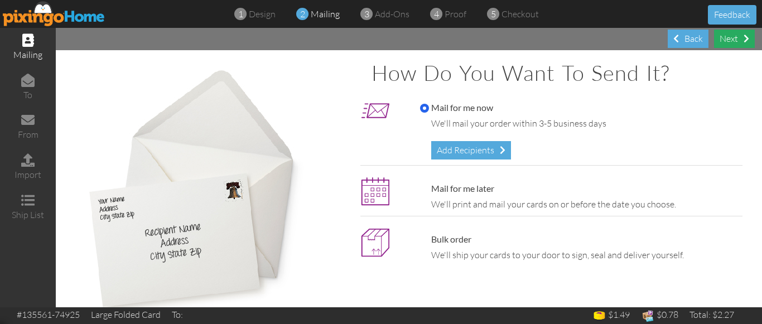
click at [726, 39] on div "Next" at bounding box center [734, 39] width 41 height 18
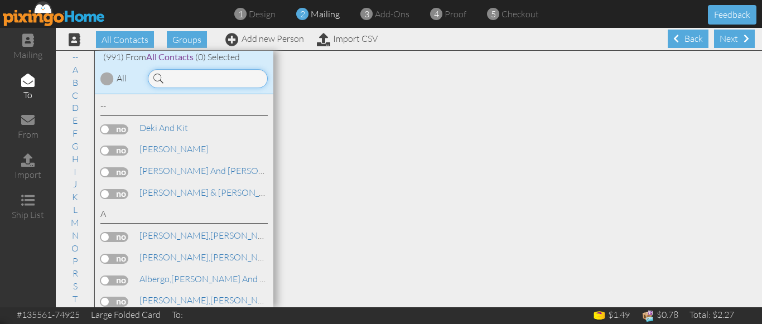
click at [186, 75] on input at bounding box center [208, 78] width 120 height 19
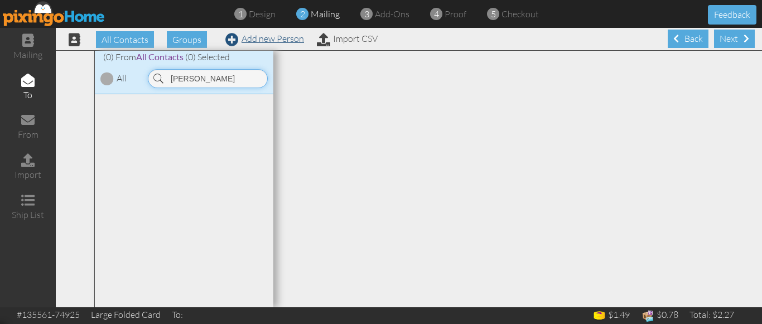
type input "dixon"
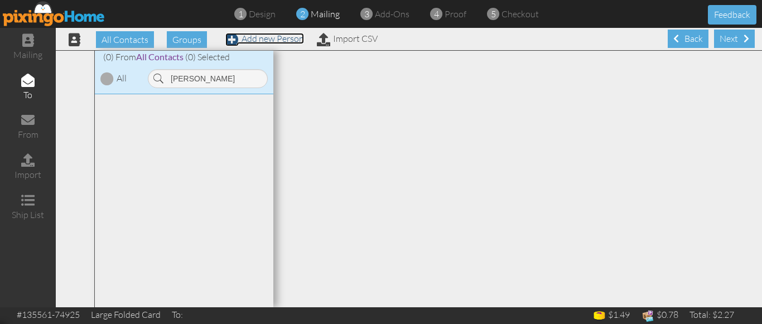
click at [267, 36] on link "Add new Person" at bounding box center [264, 38] width 79 height 11
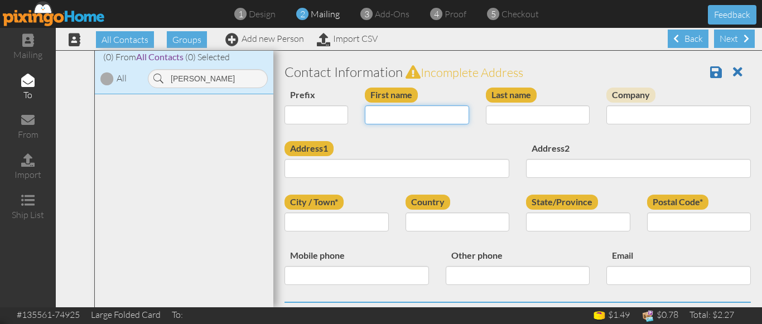
click at [396, 116] on input "First name" at bounding box center [417, 114] width 104 height 19
type input "[PERSON_NAME]"
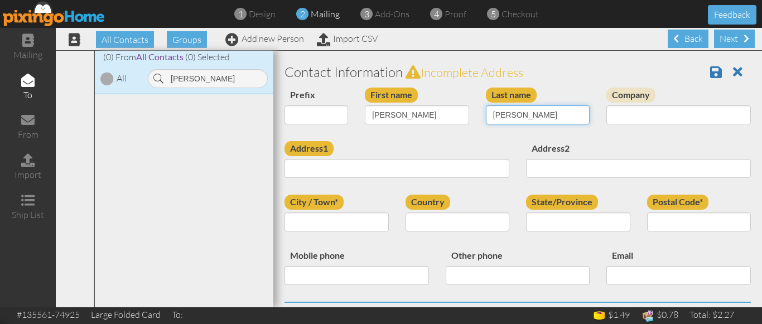
type input "Dixon"
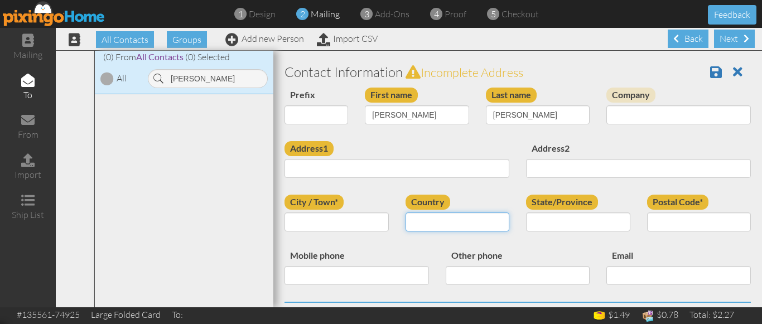
click at [439, 222] on select "United States -------------- Afghanistan Albania Algeria American Samoa Andorra…" at bounding box center [458, 222] width 104 height 19
select select "object:6909"
click at [406, 213] on select "United States -------------- Afghanistan Albania Algeria American Samoa Andorra…" at bounding box center [458, 222] width 104 height 19
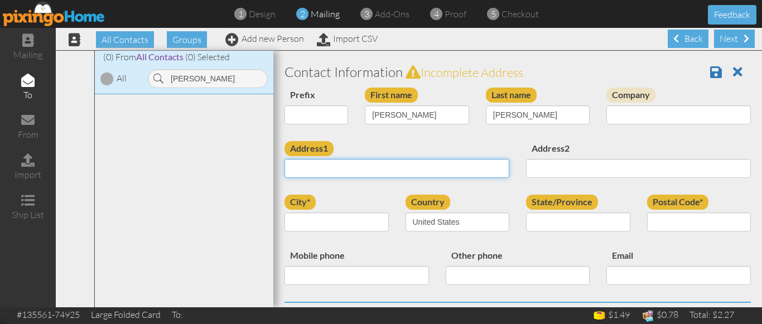
click at [322, 164] on input "Address1" at bounding box center [397, 168] width 225 height 19
paste input "PO Box 112 Clinton Maine 04927"
type input "PO Box 112 Clinton Maine 04927"
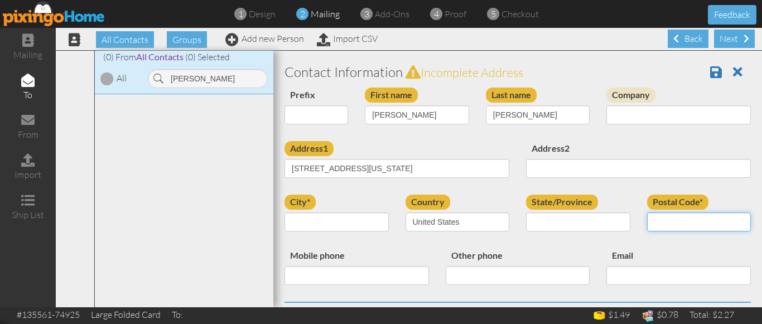
click at [668, 224] on input "Postal Code*" at bounding box center [699, 222] width 104 height 19
type input "04927"
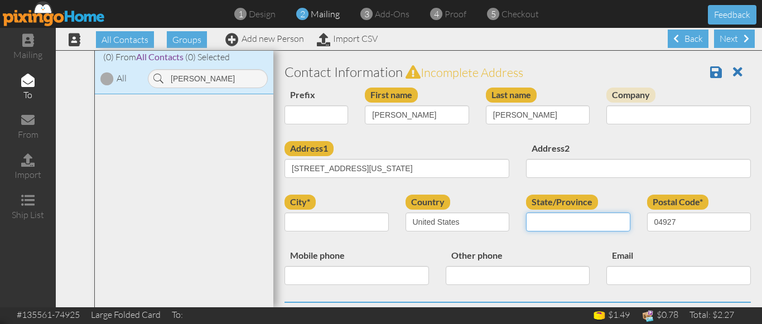
click at [546, 220] on select "AA (Military) AE (Military) Alabama Alaska American Samoa AP (Military) Arizona…" at bounding box center [578, 222] width 104 height 19
select select "object:7179"
click at [546, 220] on select "AA (Military) AE (Military) Alabama Alaska American Samoa AP (Military) Arizona…" at bounding box center [578, 222] width 104 height 19
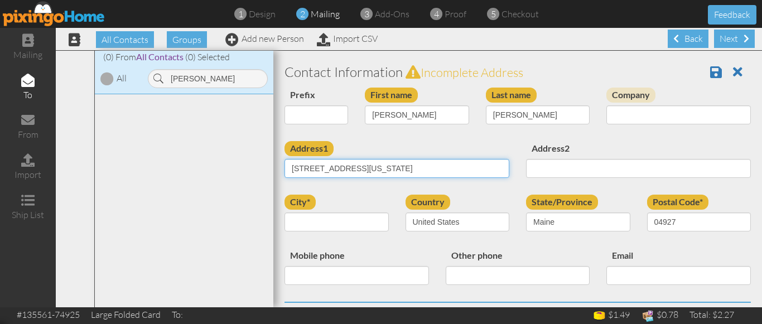
click at [393, 170] on input "PO Box 112 Clinton Maine 04927" at bounding box center [397, 168] width 225 height 19
click at [341, 167] on input "PO Box 112 Clinton" at bounding box center [397, 168] width 225 height 19
type input "PO Box 112"
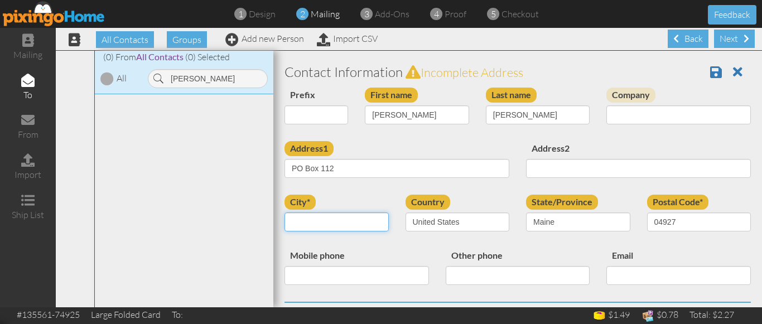
click at [350, 223] on input "city*" at bounding box center [337, 222] width 104 height 19
paste input "Clinton"
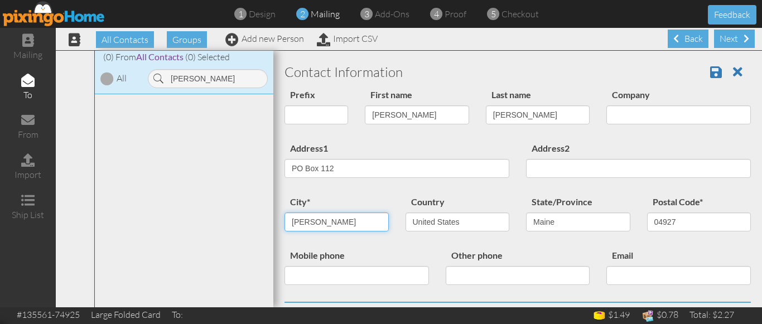
type input "Clinton"
click at [377, 196] on div "city* Clinton" at bounding box center [336, 217] width 121 height 45
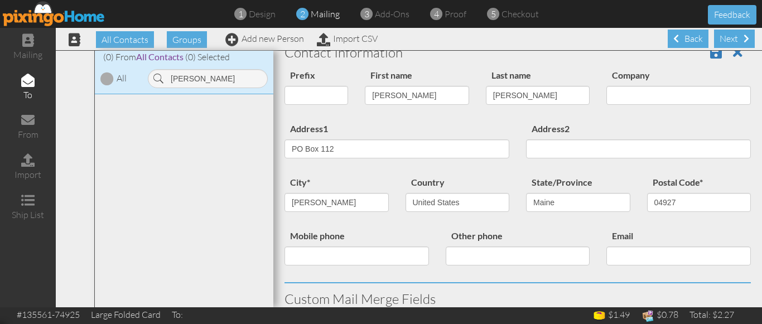
scroll to position [22, 0]
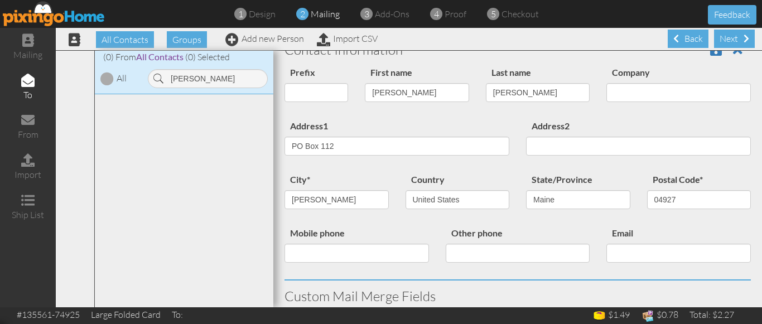
click at [631, 121] on div "Address2" at bounding box center [639, 141] width 242 height 45
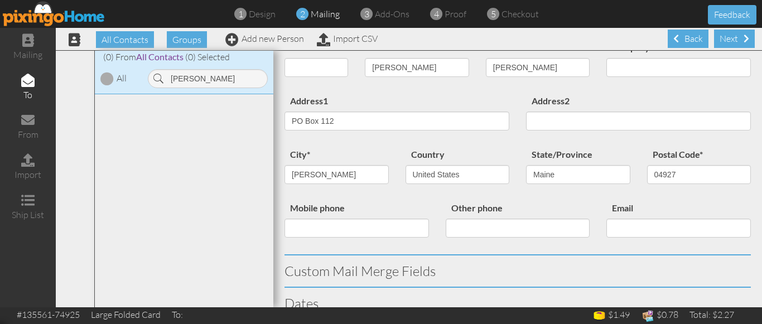
scroll to position [0, 0]
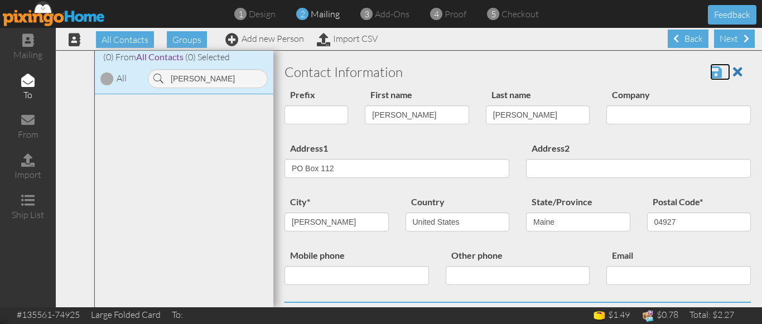
click at [710, 70] on span at bounding box center [716, 71] width 12 height 13
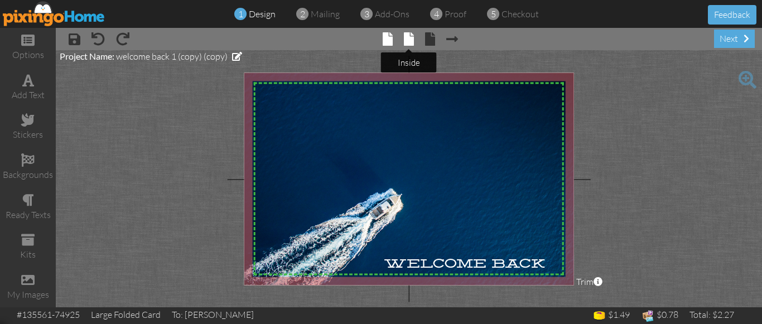
click at [407, 40] on span at bounding box center [409, 38] width 10 height 13
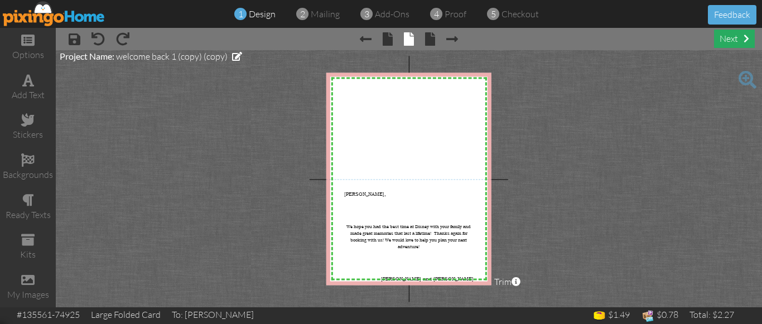
click at [716, 41] on div "next" at bounding box center [734, 39] width 41 height 18
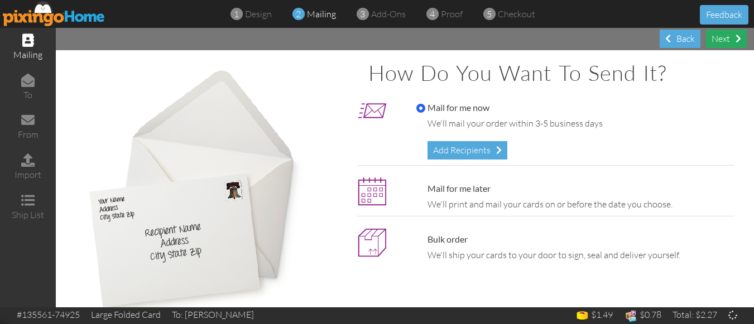
click at [725, 36] on div "Next" at bounding box center [726, 39] width 41 height 18
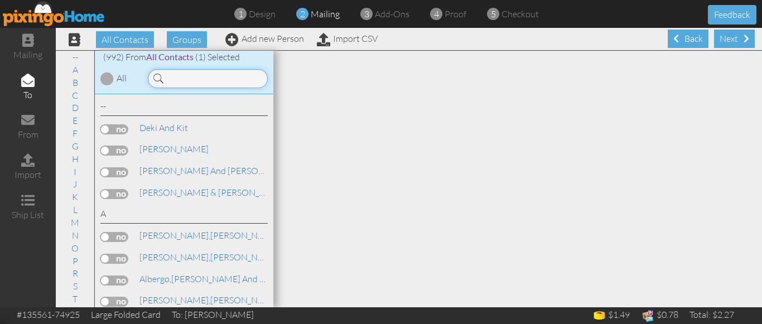
click at [200, 74] on input at bounding box center [208, 78] width 120 height 19
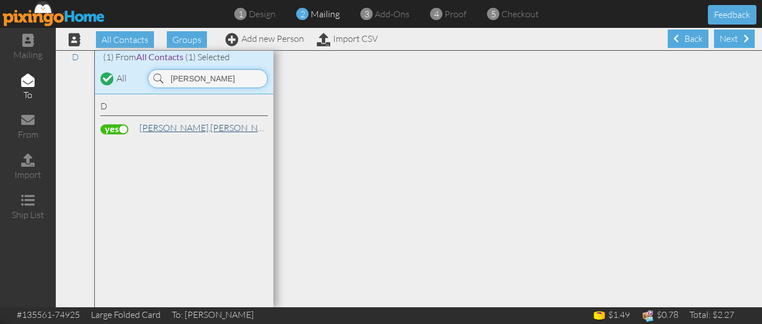
type input "dixon"
click at [159, 129] on span "[PERSON_NAME]," at bounding box center [174, 127] width 71 height 11
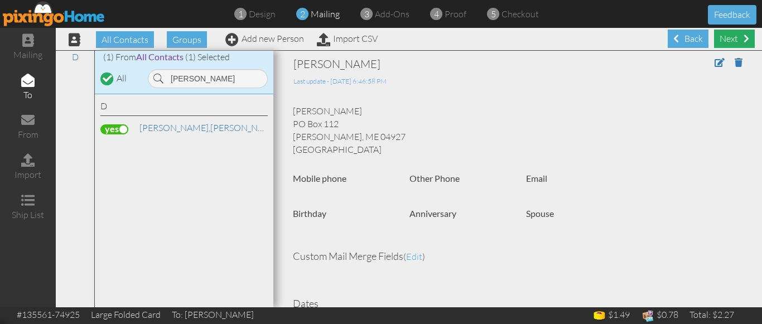
click at [724, 36] on div "Next" at bounding box center [734, 39] width 41 height 18
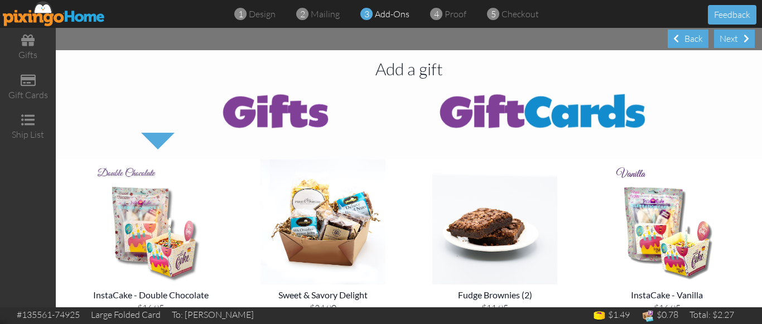
click at [724, 36] on div "Next" at bounding box center [734, 39] width 41 height 18
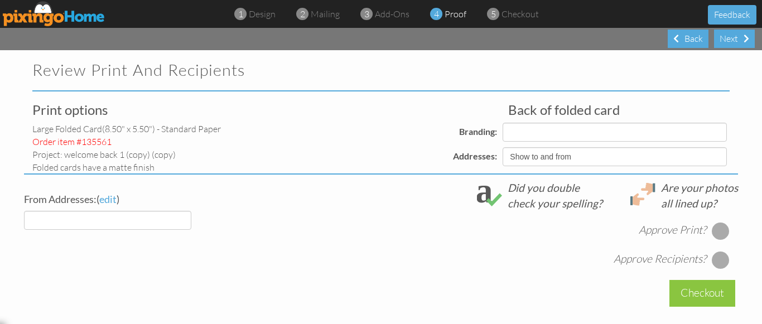
select select "object:3519"
select select "object:3523"
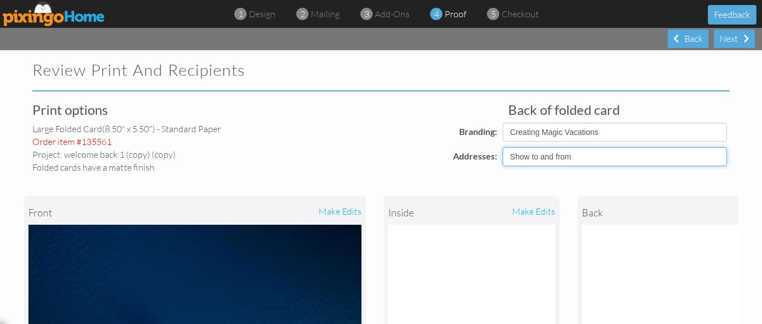
click at [560, 158] on select "Show to and from Show from only Hide to and from" at bounding box center [615, 156] width 224 height 19
select select "object:3517"
click at [503, 147] on select "Show to and from Show from only Hide to and from" at bounding box center [615, 156] width 224 height 19
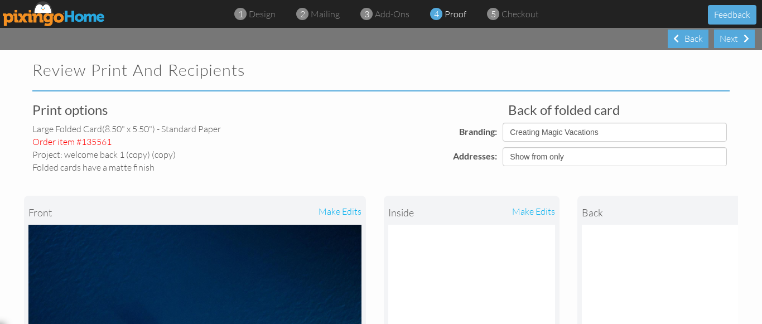
click at [539, 184] on div "front make edits inside make edits back" at bounding box center [381, 320] width 714 height 292
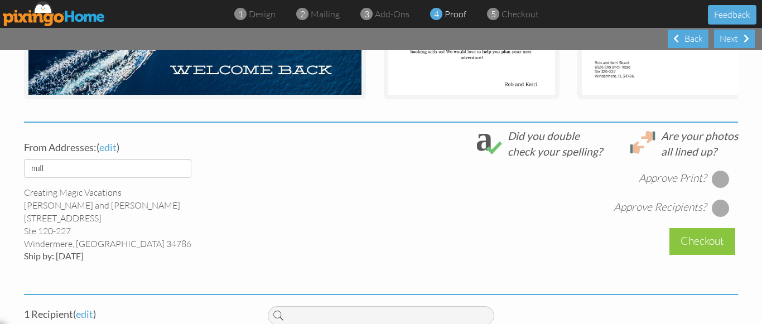
scroll to position [343, 0]
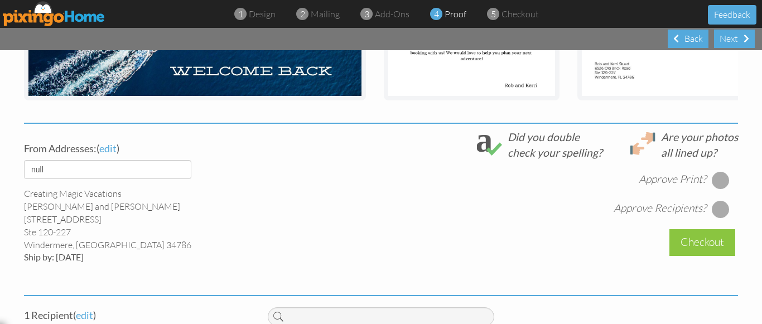
click at [714, 187] on div at bounding box center [721, 180] width 18 height 18
click at [713, 215] on div at bounding box center [721, 209] width 18 height 18
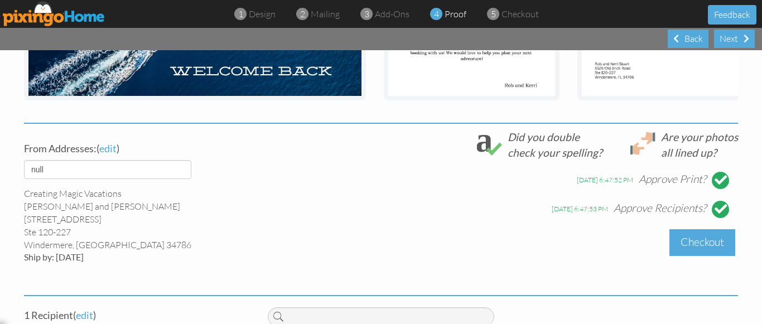
click at [706, 249] on div "Checkout" at bounding box center [703, 242] width 66 height 26
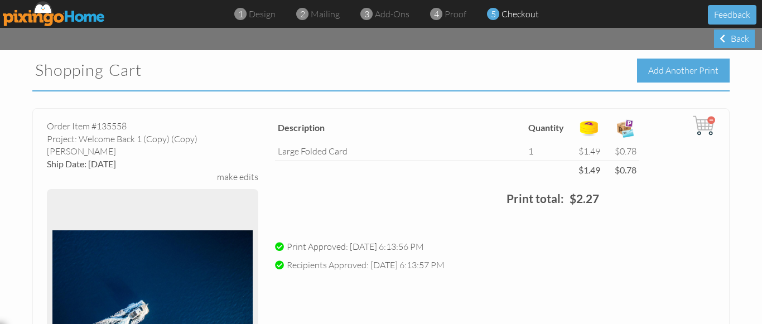
click at [655, 76] on div "Add Another Print" at bounding box center [683, 71] width 93 height 24
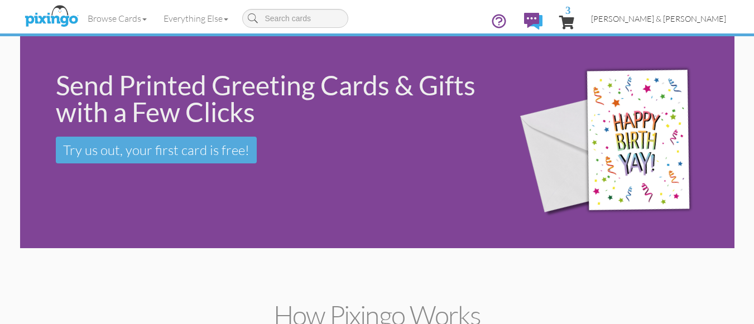
click at [671, 22] on span "[PERSON_NAME] & [PERSON_NAME]" at bounding box center [658, 18] width 135 height 9
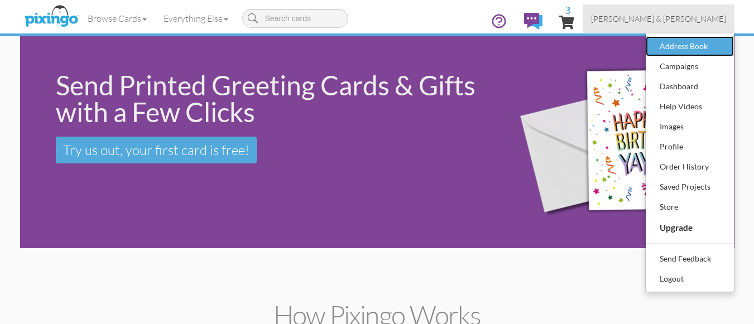
click at [672, 49] on div "Address Book" at bounding box center [690, 46] width 66 height 17
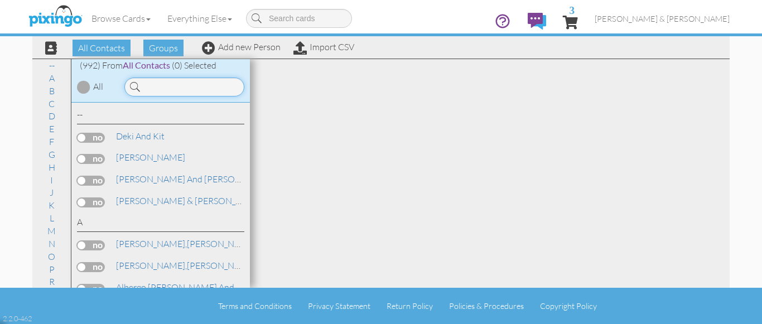
click at [182, 86] on input at bounding box center [184, 87] width 120 height 19
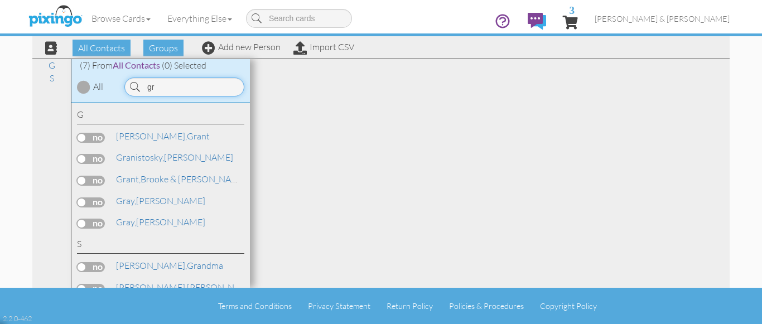
type input "g"
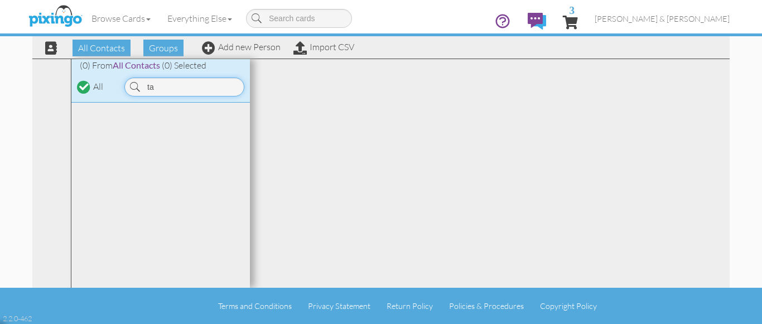
type input "t"
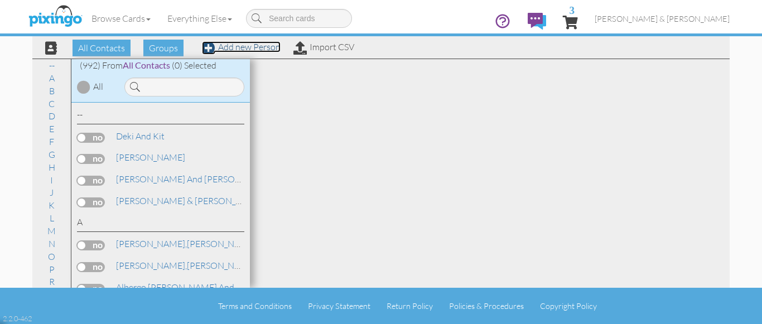
click at [263, 48] on link "Add new Person" at bounding box center [241, 46] width 79 height 11
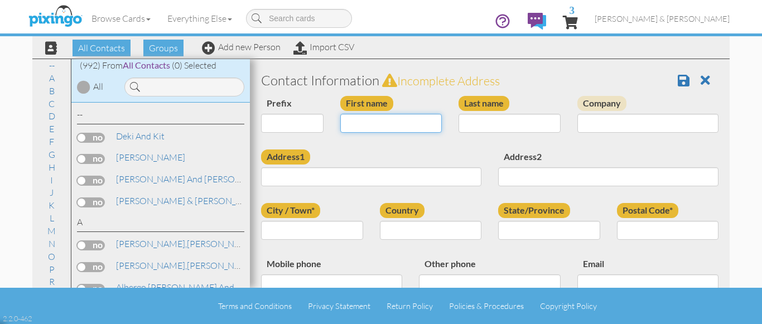
click at [360, 126] on input "First name" at bounding box center [391, 123] width 102 height 19
type input "Takya"
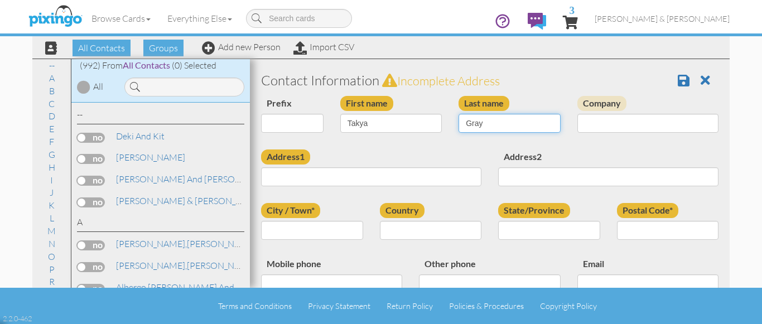
type input "Gray"
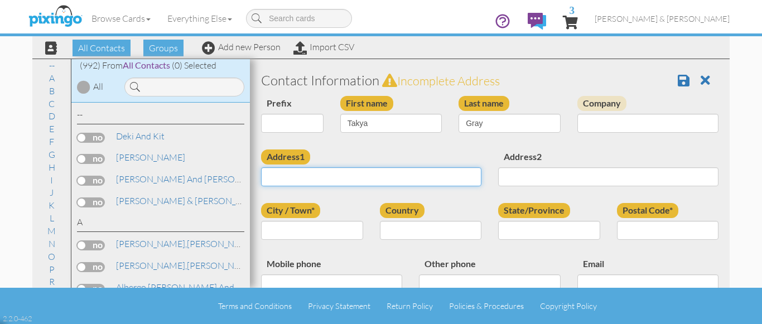
click at [297, 172] on input "Address1" at bounding box center [371, 176] width 220 height 19
paste input "423 Manton Street Philadelphia Pennsylvania 19147"
type input "423 Manton Street Philadelphia Pennsylvania 19147"
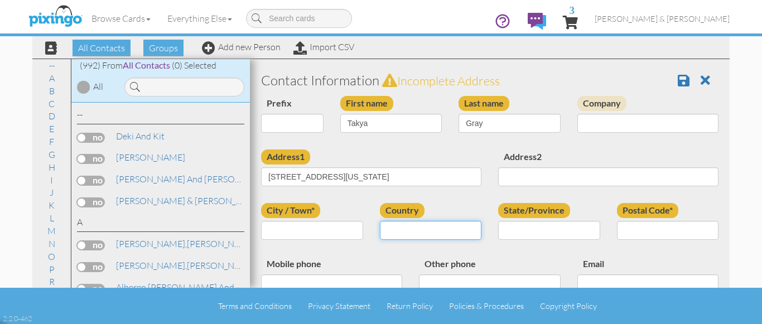
click at [397, 227] on select "United States -------------- Afghanistan Albania Algeria American Samoa Andorra…" at bounding box center [431, 230] width 102 height 19
select select "object:10672"
click at [380, 221] on select "United States -------------- Afghanistan Albania Algeria American Samoa Andorra…" at bounding box center [431, 230] width 102 height 19
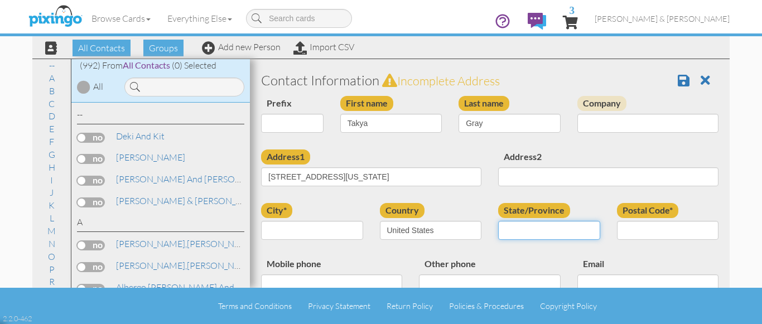
click at [532, 229] on select "AA (Military) AE (Military) Alabama Alaska American Samoa AP (Military) Arizona…" at bounding box center [549, 230] width 102 height 19
select select "object:10964"
click at [532, 229] on select "AA (Military) AE (Military) Alabama Alaska American Samoa AP (Military) Arizona…" at bounding box center [549, 230] width 102 height 19
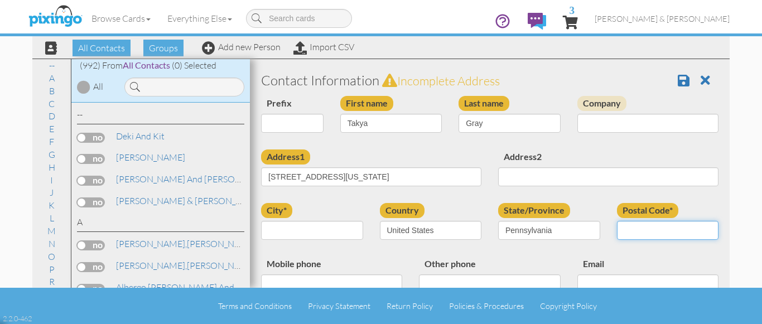
click at [623, 235] on input "Postal Code*" at bounding box center [668, 230] width 102 height 19
type input "19147"
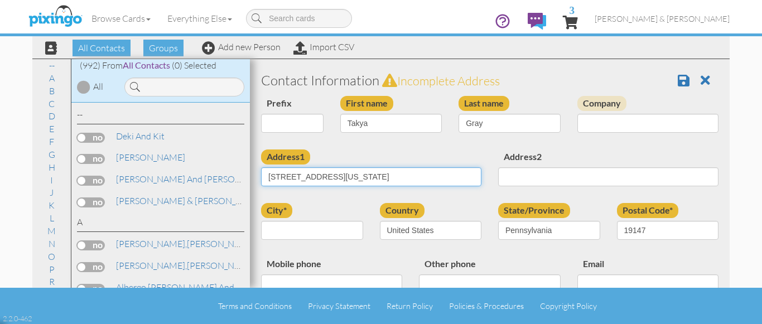
click at [440, 180] on input "423 Manton Street Philadelphia Pennsylvania 19147" at bounding box center [371, 176] width 220 height 19
click at [345, 176] on input "423 Manton Street Philadelphia" at bounding box center [371, 176] width 220 height 19
type input "[STREET_ADDRESS]"
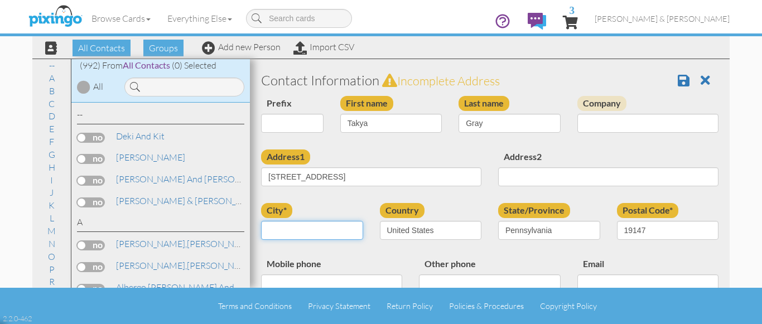
click at [315, 235] on input "city*" at bounding box center [312, 230] width 102 height 19
paste input "[GEOGRAPHIC_DATA]"
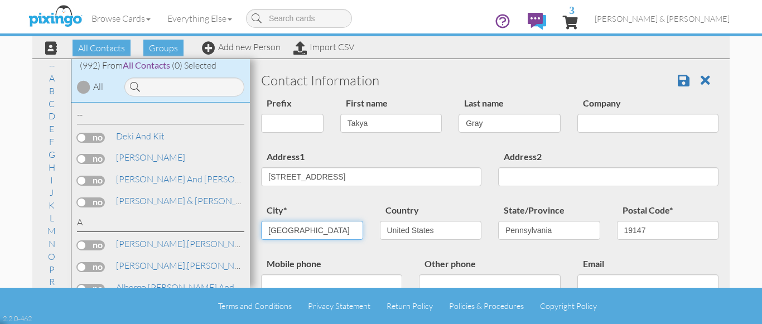
type input "[GEOGRAPHIC_DATA]"
click at [361, 204] on div "city* Philadelphia" at bounding box center [312, 225] width 119 height 45
click at [678, 82] on span at bounding box center [684, 80] width 12 height 13
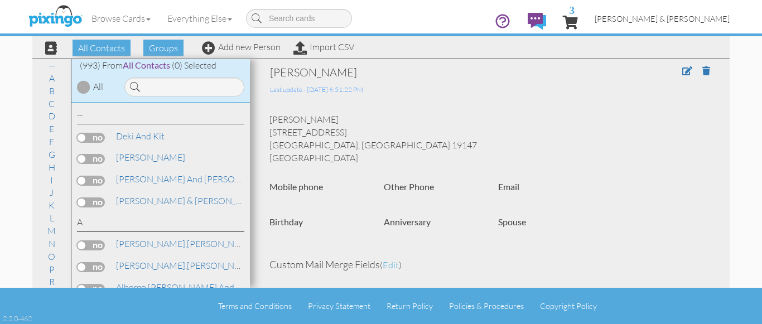
click at [694, 18] on span "[PERSON_NAME] & [PERSON_NAME]" at bounding box center [662, 18] width 135 height 9
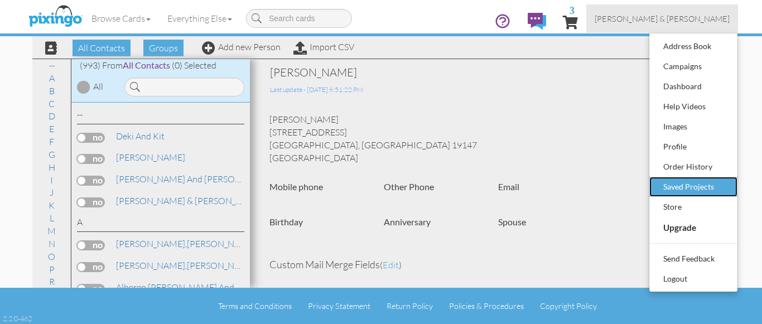
click at [685, 180] on div "Saved Projects" at bounding box center [694, 187] width 66 height 17
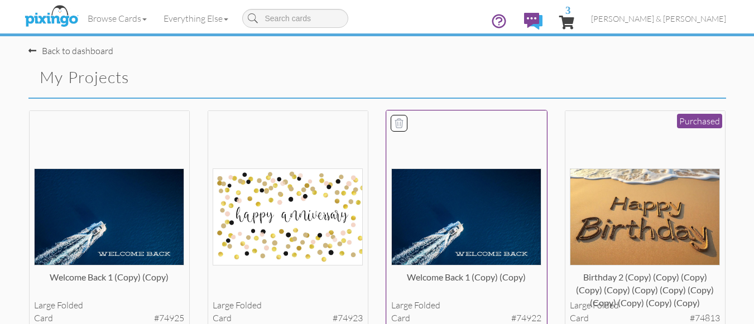
click at [450, 205] on img at bounding box center [466, 217] width 150 height 97
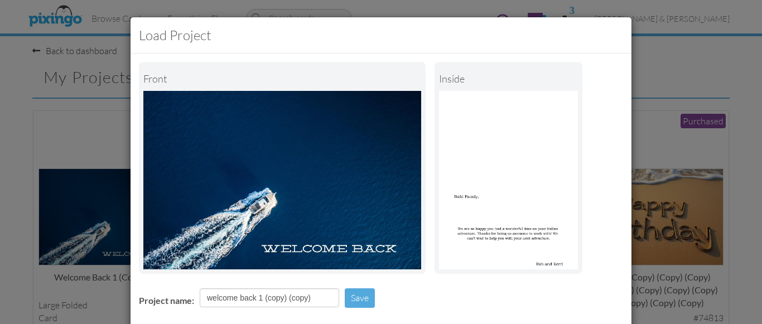
click at [404, 300] on div "Project name: welcome back 1 (copy) (copy) Save" at bounding box center [381, 299] width 501 height 39
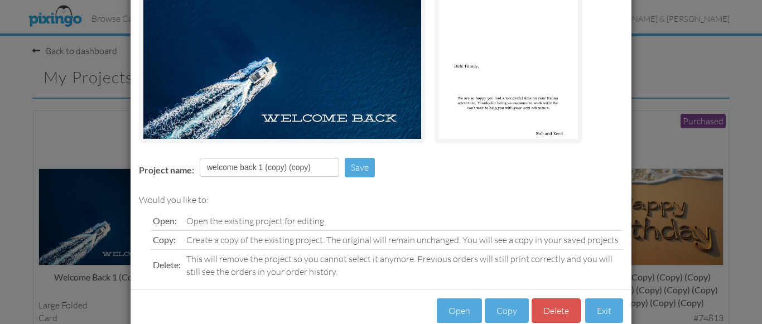
scroll to position [155, 0]
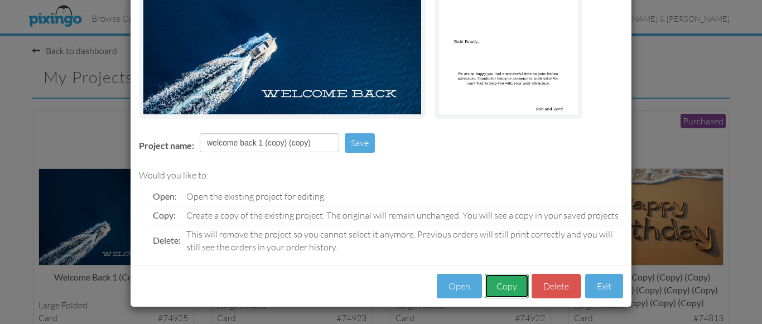
click at [502, 283] on button "Copy" at bounding box center [507, 286] width 44 height 25
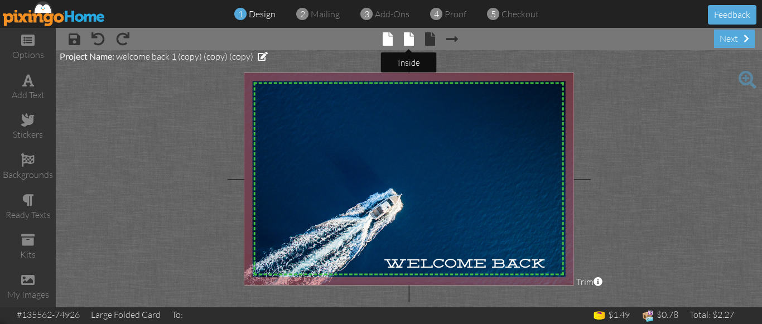
click at [408, 40] on span at bounding box center [409, 38] width 10 height 13
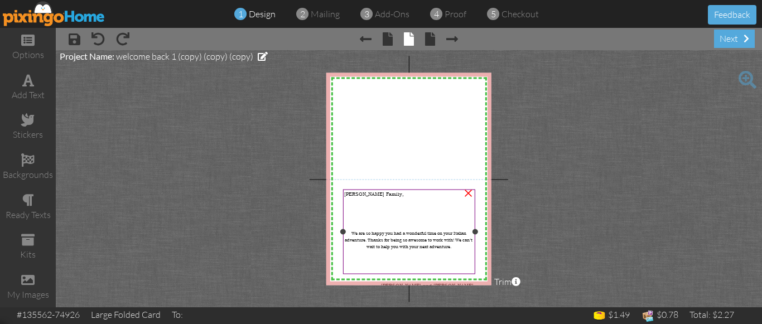
click at [355, 195] on span "[PERSON_NAME] Family," at bounding box center [374, 194] width 60 height 7
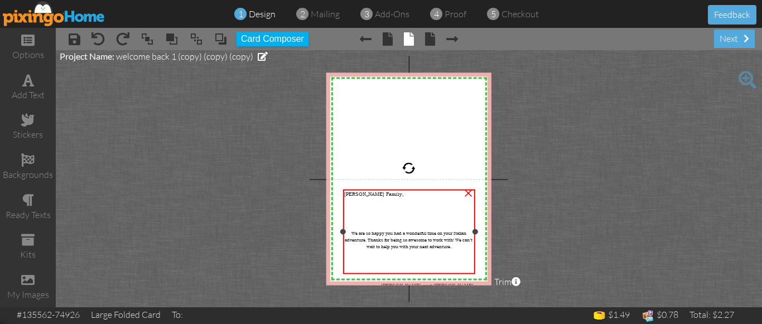
click at [355, 195] on span "[PERSON_NAME] Family," at bounding box center [374, 194] width 60 height 7
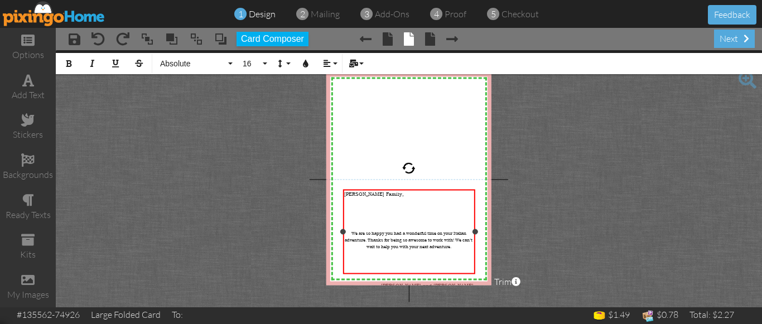
click at [355, 195] on span "[PERSON_NAME] Family," at bounding box center [374, 194] width 60 height 7
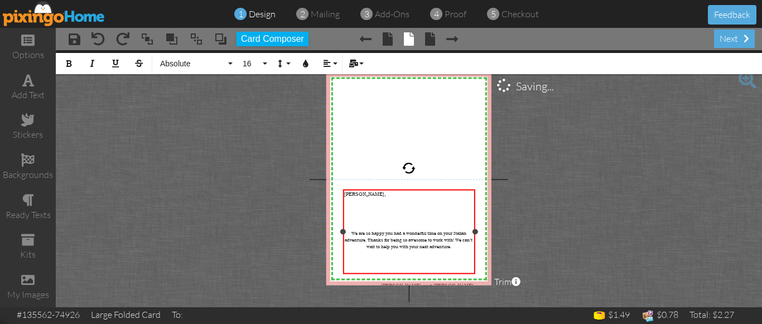
click at [389, 235] on p "We are so happy you had a wonderful time on your Italian adventure. Thanks for …" at bounding box center [408, 240] width 129 height 20
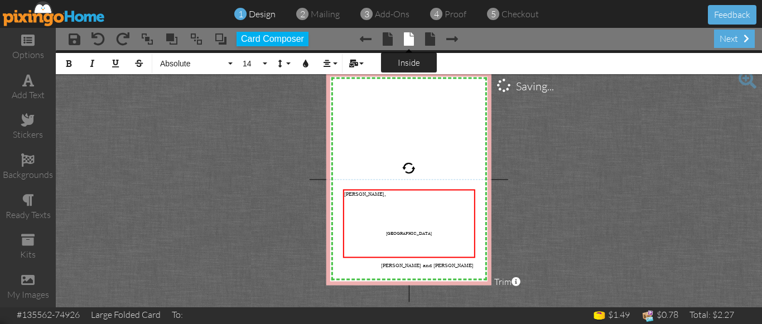
scroll to position [0, 2]
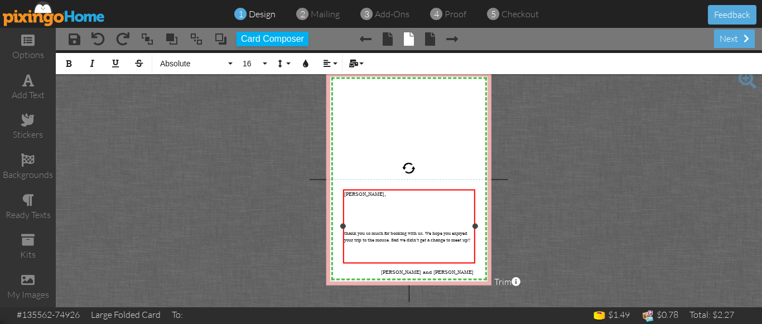
click at [351, 230] on span "thank you so much for booking with us. We hope you enjoyed your trip to the mou…" at bounding box center [407, 236] width 126 height 13
click at [427, 230] on span "Thank you so much for booking with us. We hope you enjoyed your trip to the mou…" at bounding box center [407, 236] width 126 height 13
click at [367, 234] on span "Thank you so much for booking with us! We hope you enjoyed your trip to the mou…" at bounding box center [407, 236] width 126 height 13
click at [555, 198] on project-studio-wrapper "X X X X X X X X X X X X X X X X X X X X X X X X X X X X X X X X X X X X X X X X…" at bounding box center [409, 178] width 706 height 257
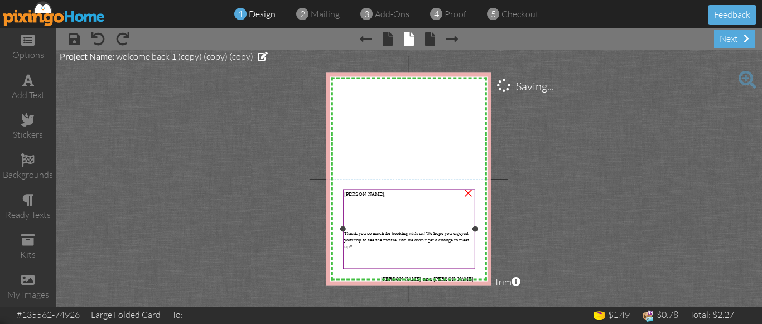
click at [403, 232] on span "Thank you so much for booking with us! We hope you enjoyed your trip to see the…" at bounding box center [406, 240] width 125 height 20
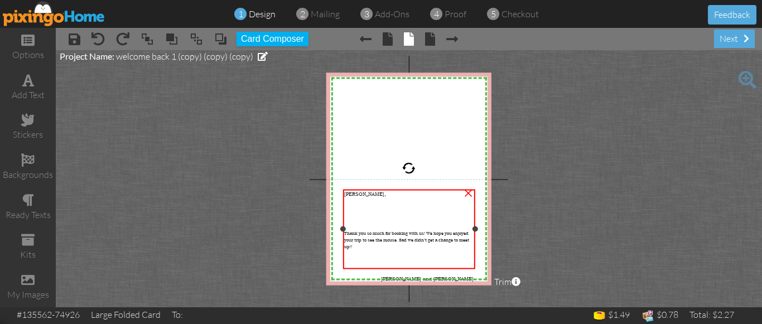
click at [403, 232] on span "Thank you so much for booking with us! We hope you enjoyed your trip to see the…" at bounding box center [406, 240] width 125 height 20
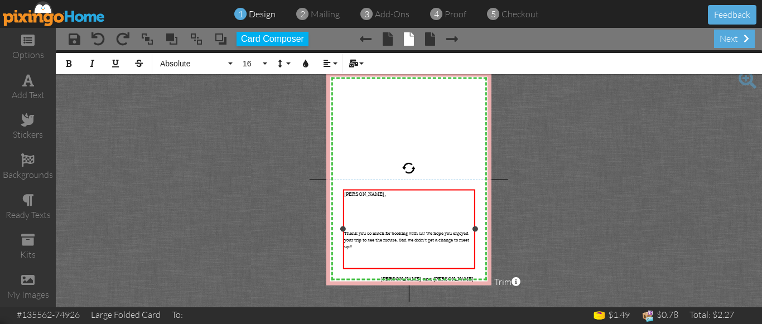
click at [403, 232] on span "Thank you so much for booking with us! We hope you enjoyed your trip to see the…" at bounding box center [406, 240] width 125 height 20
click at [429, 234] on span "Thank you so much for booking with us! We hope you enjoyed your trip to see the…" at bounding box center [407, 240] width 126 height 20
click at [357, 238] on span "Thank you so much for booking with us! We hope you enjoyed your trip to see the…" at bounding box center [406, 240] width 124 height 20
click at [381, 238] on span "Thank you so much for booking with us! We hope you enjoyed your trip to see the…" at bounding box center [406, 240] width 124 height 20
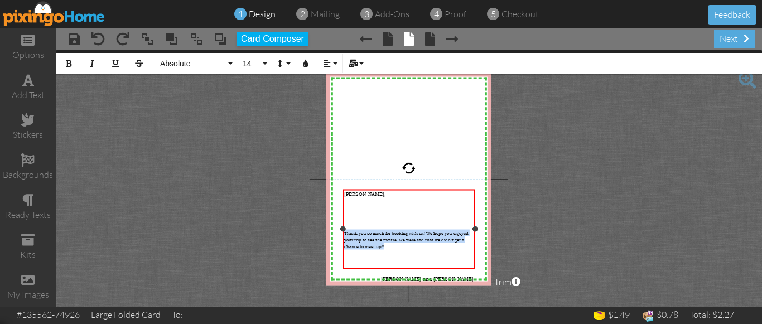
click at [381, 238] on span "Thank you so much for booking with us! We hope you enjoyed your trip to see the…" at bounding box center [406, 240] width 124 height 20
click at [324, 64] on icon "button" at bounding box center [327, 64] width 8 height 8
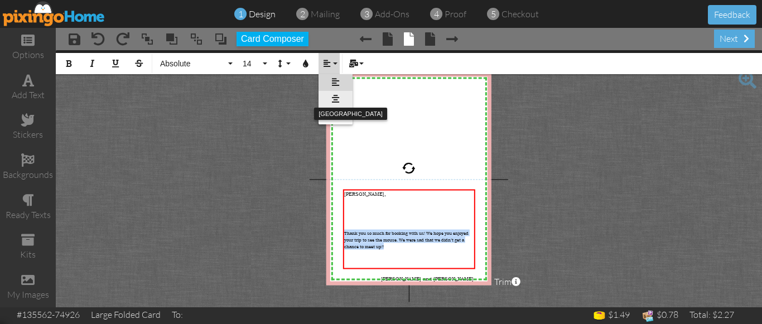
click at [340, 100] on link "[GEOGRAPHIC_DATA]" at bounding box center [336, 99] width 34 height 17
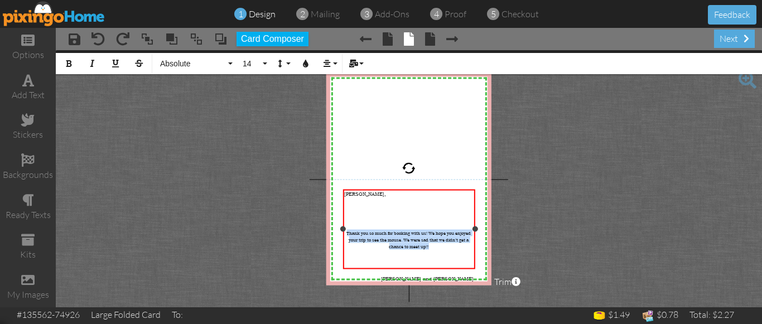
click at [381, 233] on span "Thank you so much for booking with us! We hope you enjoyed your trip to see the…" at bounding box center [409, 240] width 124 height 20
click at [392, 237] on span "he mouse. We were sad that we didn’t get a chance to meet up!!" at bounding box center [425, 243] width 87 height 13
click at [426, 237] on span "he Mouse. We were sad that we didn’t get a chance to meet up!!" at bounding box center [425, 243] width 87 height 13
click at [558, 209] on project-studio-wrapper "X X X X X X X X X X X X X X X X X X X X X X X X X X X X X X X X X X X X X X X X…" at bounding box center [409, 178] width 706 height 257
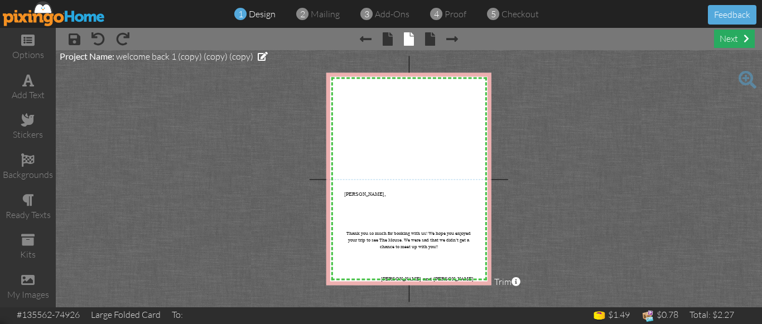
click at [729, 39] on div "next" at bounding box center [734, 39] width 41 height 18
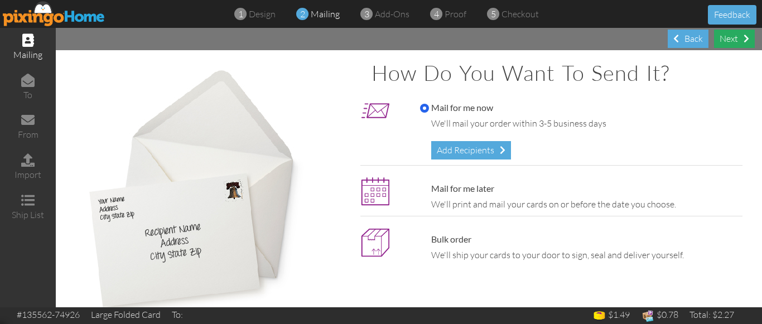
click at [724, 37] on div "Next" at bounding box center [734, 39] width 41 height 18
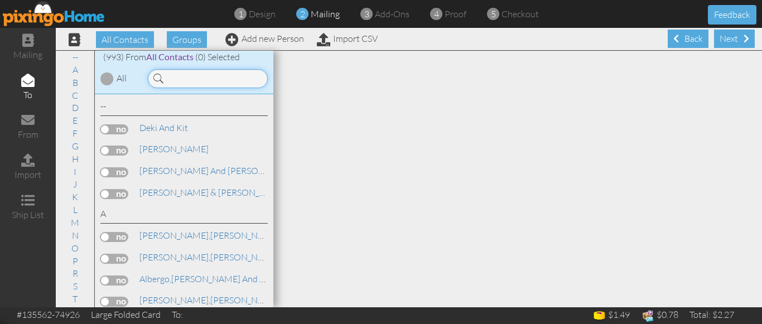
click at [195, 80] on input at bounding box center [208, 78] width 120 height 19
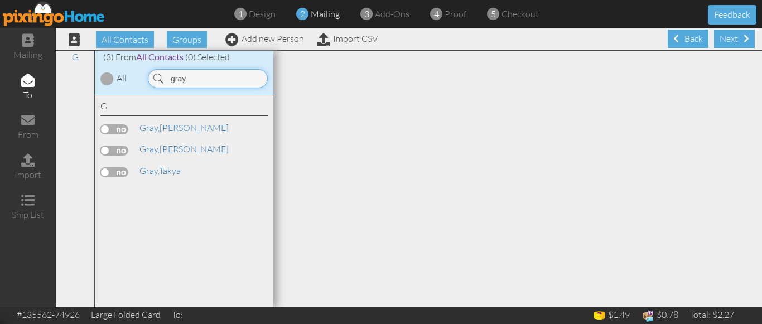
type input "gray"
click at [110, 174] on label at bounding box center [114, 172] width 28 height 10
click at [0, 0] on input "checkbox" at bounding box center [0, 0] width 0 height 0
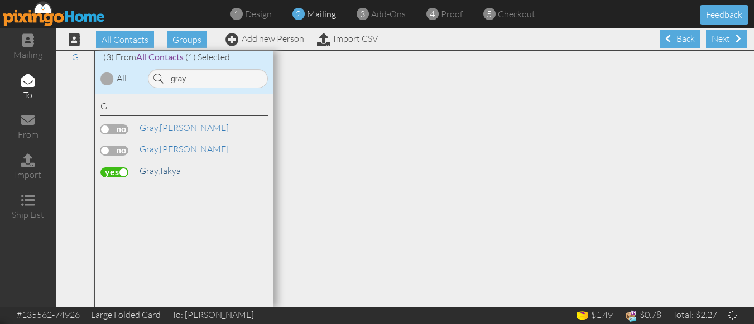
click at [158, 169] on span "Gray," at bounding box center [149, 170] width 20 height 11
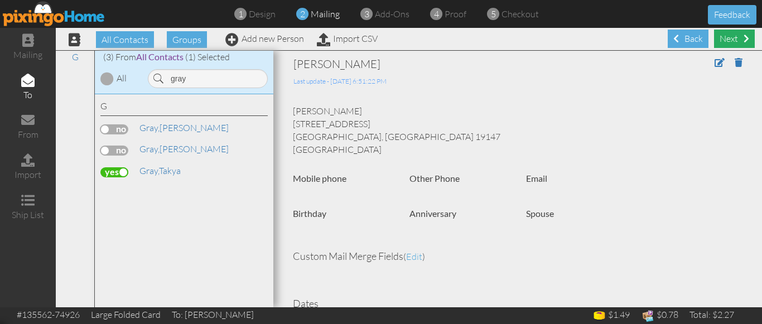
click at [729, 40] on div "Next" at bounding box center [734, 39] width 41 height 18
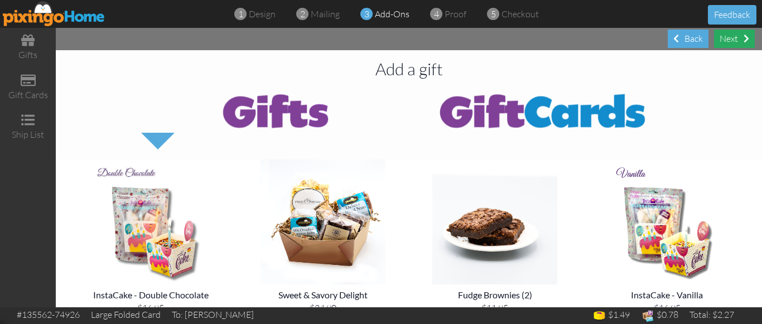
click at [728, 42] on div "Next" at bounding box center [734, 39] width 41 height 18
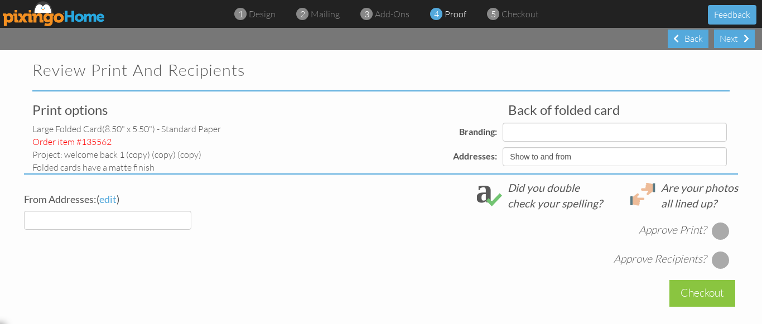
select select "object:6285"
select select "object:6281"
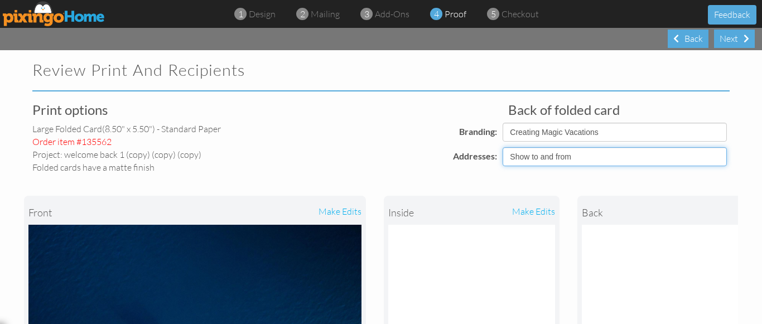
click at [561, 160] on select "Show to and from Show from only Hide to and from" at bounding box center [615, 156] width 224 height 19
select select "object:6278"
click at [503, 147] on select "Show to and from Show from only Hide to and from" at bounding box center [615, 156] width 224 height 19
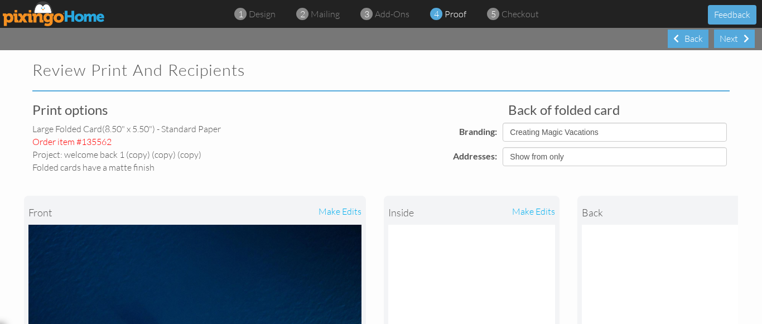
click at [428, 181] on div "front make edits inside make edits back" at bounding box center [381, 320] width 714 height 292
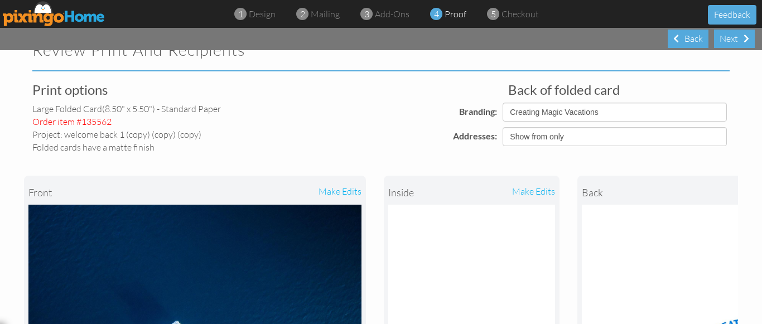
scroll to position [22, 0]
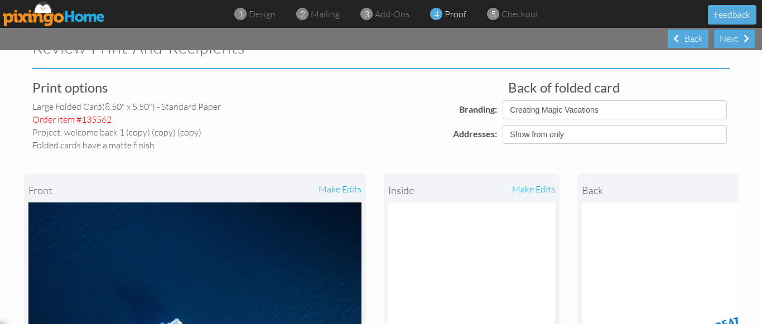
click at [495, 157] on div "front make edits inside make edits back" at bounding box center [381, 297] width 714 height 292
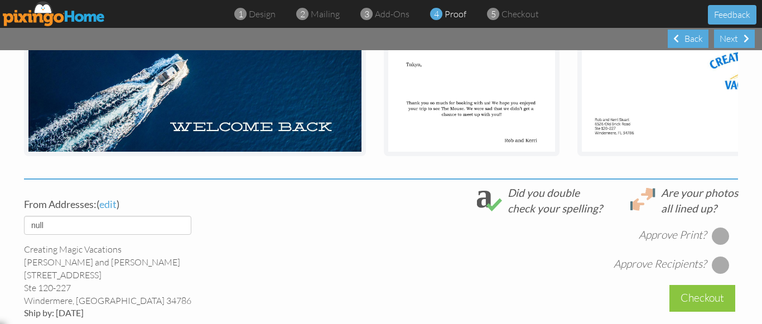
scroll to position [290, 0]
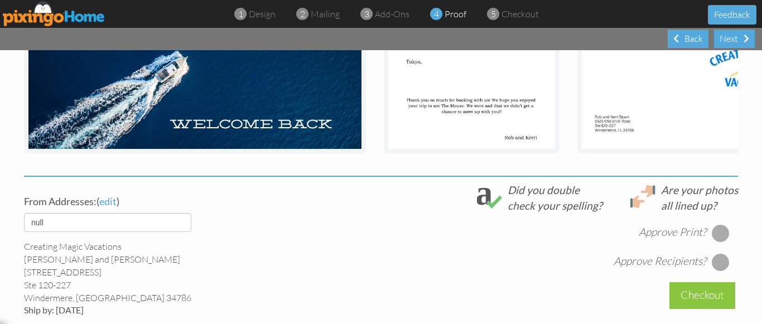
click at [719, 242] on div at bounding box center [721, 233] width 18 height 18
click at [714, 270] on div at bounding box center [721, 262] width 18 height 18
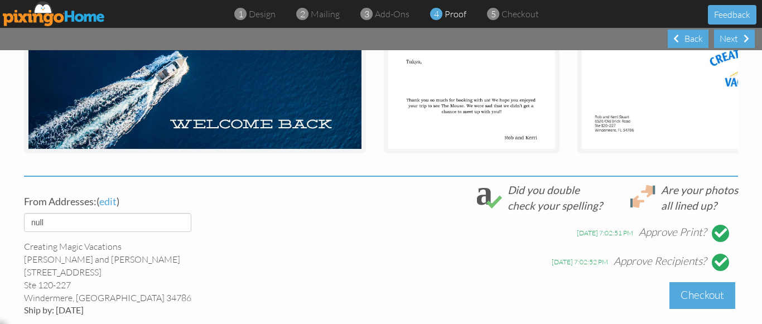
click at [698, 301] on div "Checkout" at bounding box center [703, 295] width 66 height 26
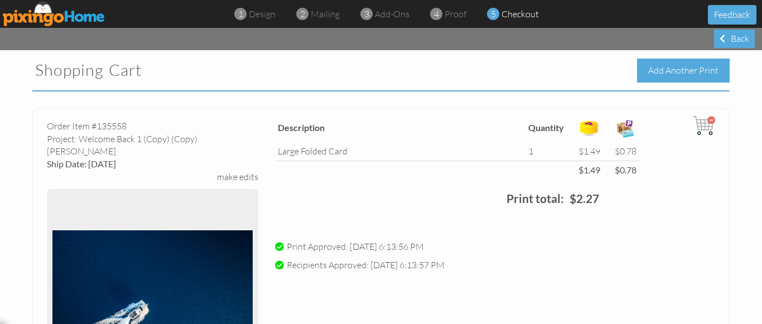
click at [665, 72] on div "Add Another Print" at bounding box center [683, 71] width 93 height 24
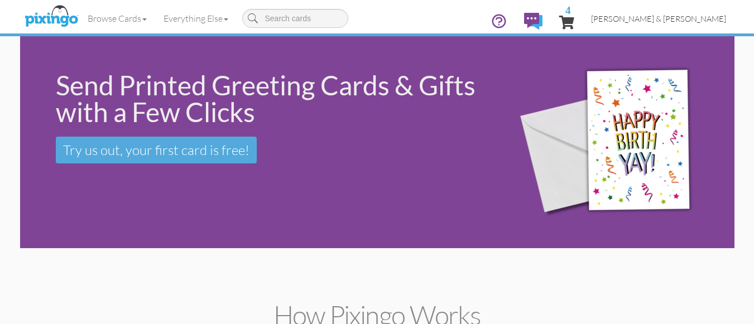
click at [692, 18] on span "[PERSON_NAME] & [PERSON_NAME]" at bounding box center [658, 18] width 135 height 9
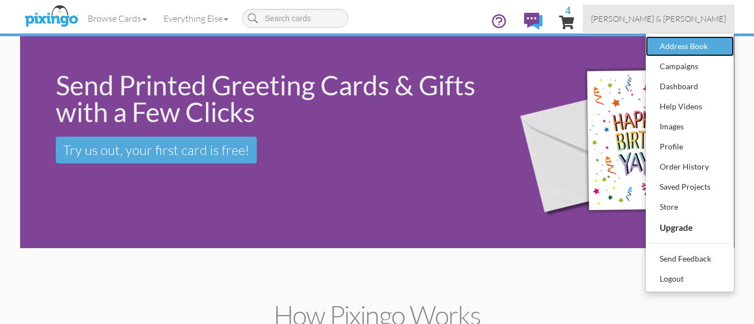
click at [667, 44] on div "Address Book" at bounding box center [690, 46] width 66 height 17
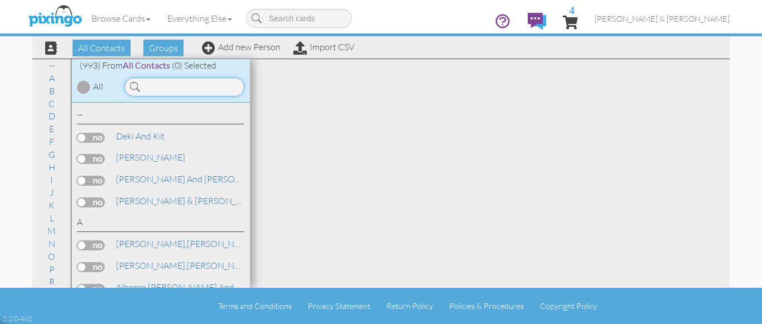
click at [195, 92] on input at bounding box center [184, 87] width 120 height 19
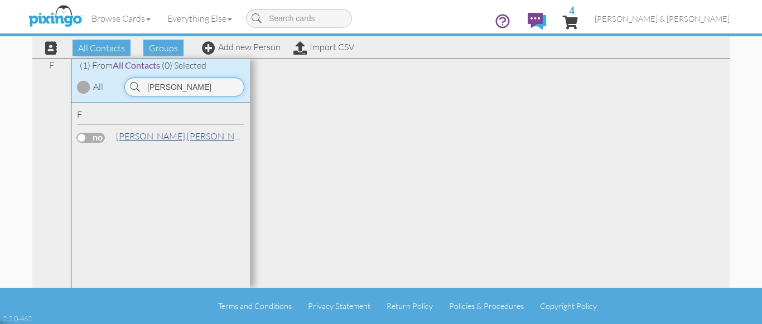
type input "[PERSON_NAME]"
click at [155, 135] on link "[PERSON_NAME]" at bounding box center [186, 135] width 142 height 13
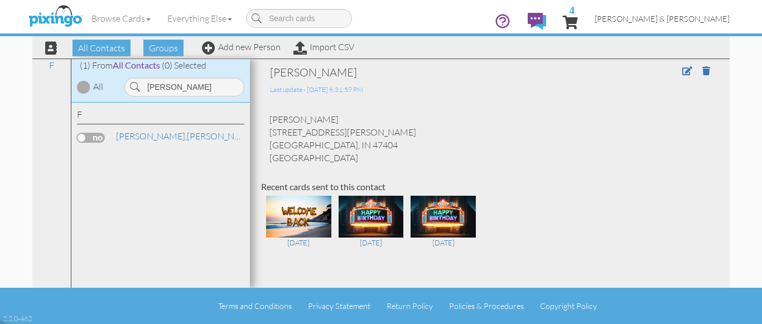
click at [685, 17] on span "[PERSON_NAME] & [PERSON_NAME]" at bounding box center [662, 18] width 135 height 9
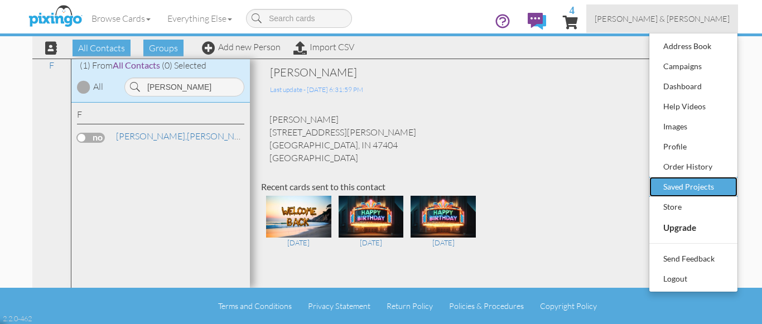
click at [682, 187] on div "Saved Projects" at bounding box center [694, 187] width 66 height 17
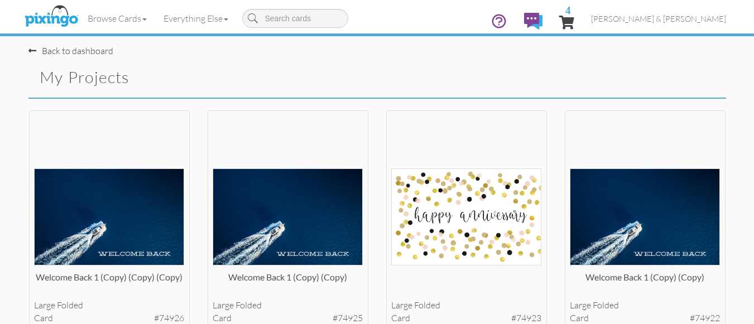
click at [554, 172] on div "large folded card #74923 View Details" at bounding box center [466, 229] width 179 height 239
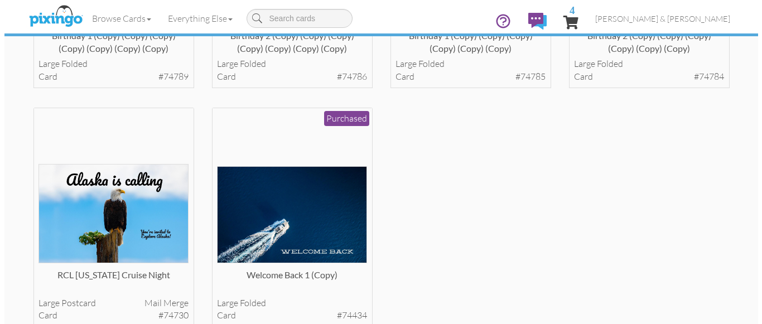
scroll to position [1696, 0]
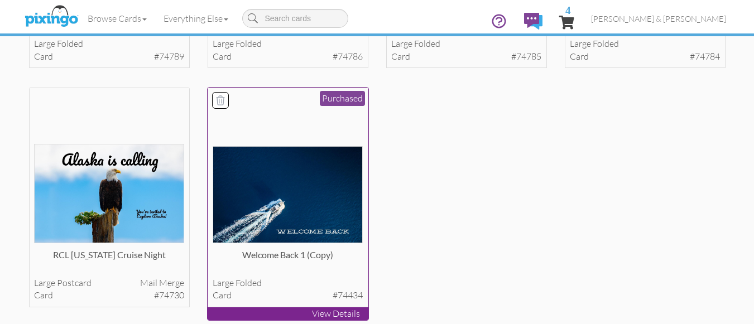
click at [303, 205] on img at bounding box center [288, 194] width 150 height 97
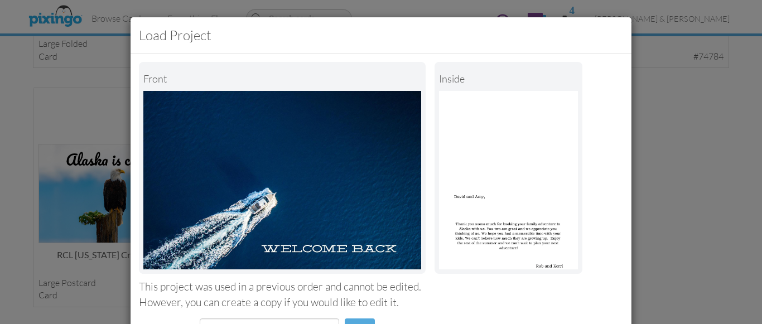
click at [448, 303] on div "However, you can create a copy if you would like to edit it." at bounding box center [381, 302] width 484 height 15
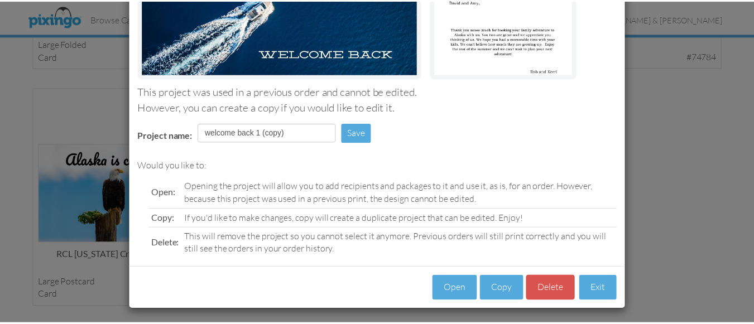
scroll to position [198, 0]
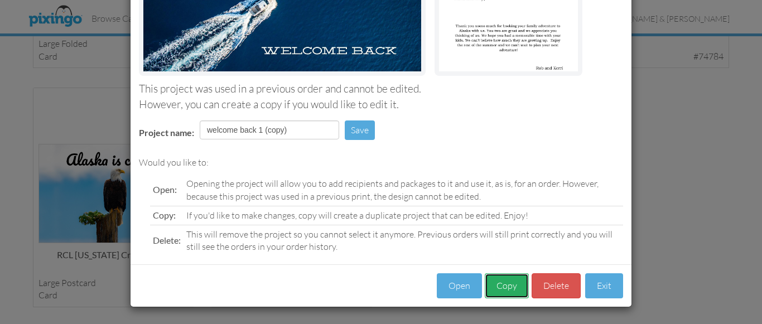
click at [502, 288] on button "Copy" at bounding box center [507, 285] width 44 height 25
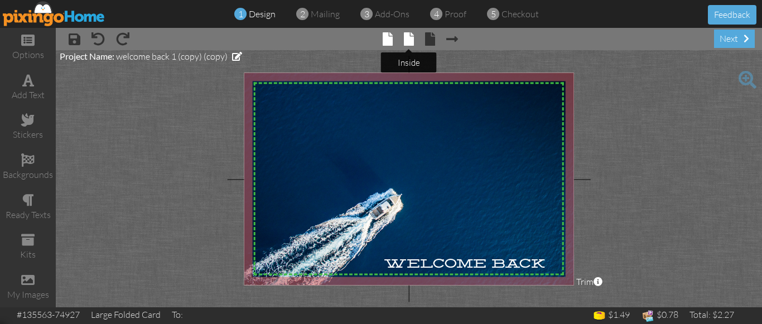
click at [405, 39] on span at bounding box center [409, 38] width 10 height 13
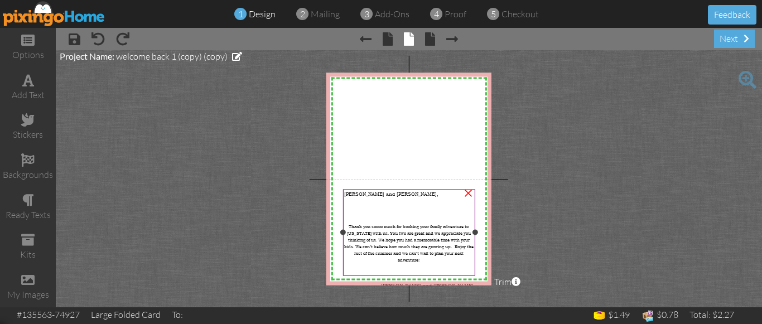
click at [366, 195] on span "[PERSON_NAME] and [PERSON_NAME]," at bounding box center [391, 194] width 94 height 7
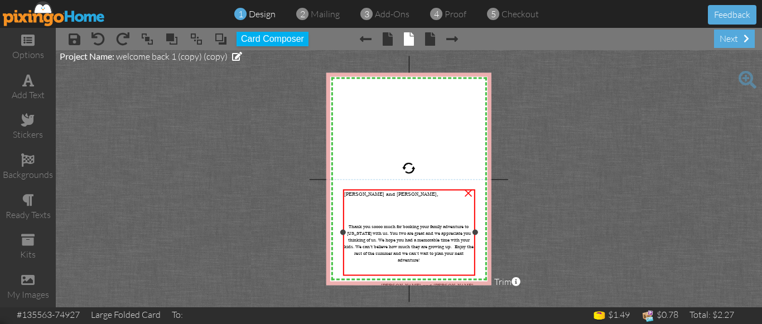
click at [366, 195] on span "[PERSON_NAME] and [PERSON_NAME]," at bounding box center [391, 194] width 94 height 7
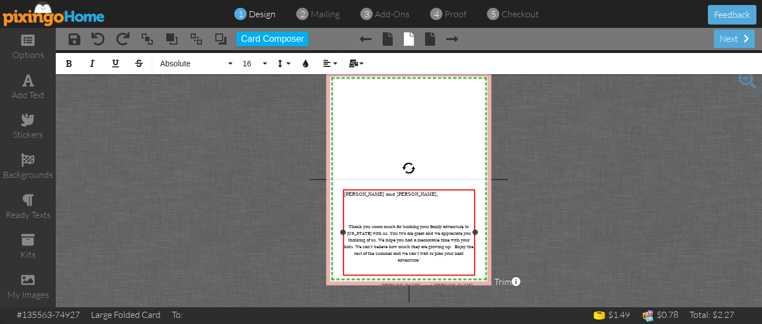
click at [366, 195] on span "[PERSON_NAME] and [PERSON_NAME]," at bounding box center [391, 194] width 94 height 7
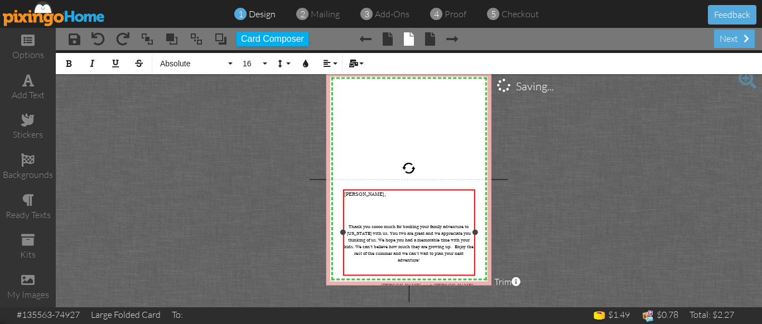
click at [406, 231] on span "Thank you soooo much for booking your family adventure to [US_STATE] with us. Y…" at bounding box center [408, 243] width 129 height 40
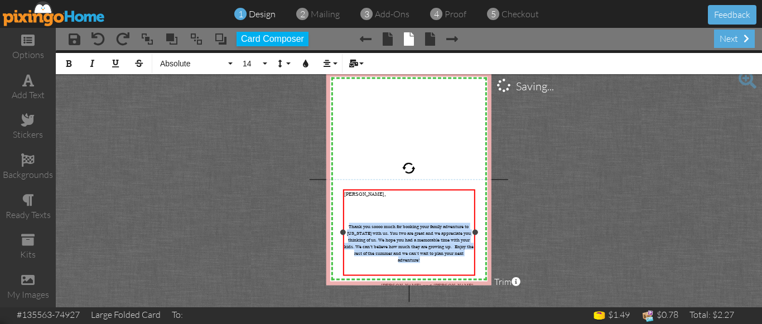
click at [406, 231] on span "Thank you soooo much for booking your family adventure to [US_STATE] with us. Y…" at bounding box center [408, 243] width 129 height 40
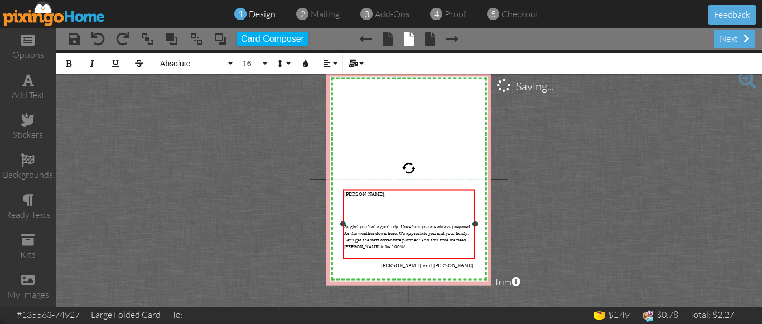
click at [376, 231] on span "So glad you had a good trip. I love how you are always prepared for the weather…" at bounding box center [407, 236] width 126 height 27
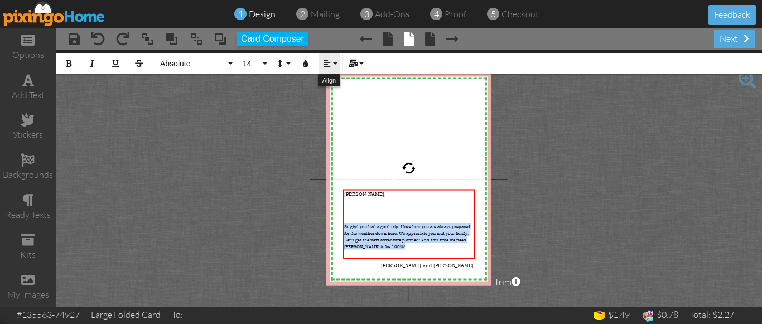
click at [326, 67] on icon "button" at bounding box center [327, 64] width 8 height 8
click at [340, 98] on link "[GEOGRAPHIC_DATA]" at bounding box center [336, 99] width 34 height 17
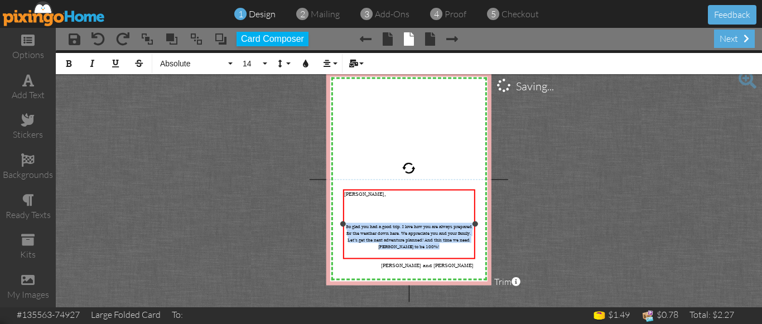
click at [354, 223] on span "So glad you had a good trip. I love how you are always prepared for the weather…" at bounding box center [409, 236] width 126 height 27
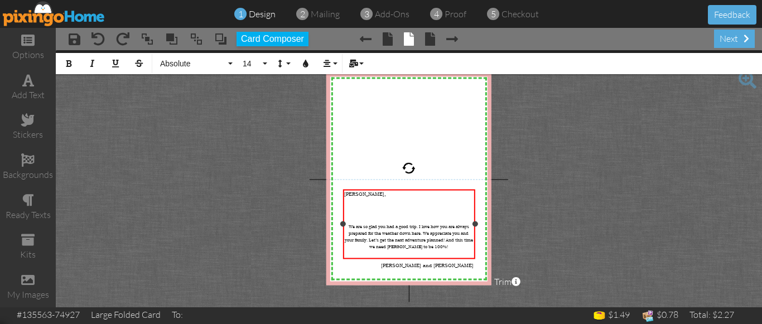
click at [443, 256] on div at bounding box center [408, 259] width 129 height 7
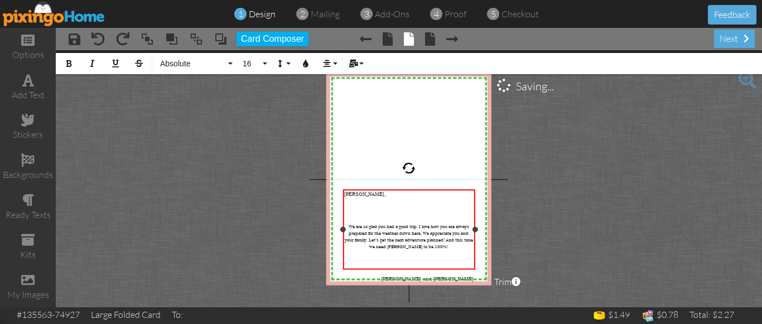
click at [395, 205] on div "​" at bounding box center [408, 206] width 129 height 7
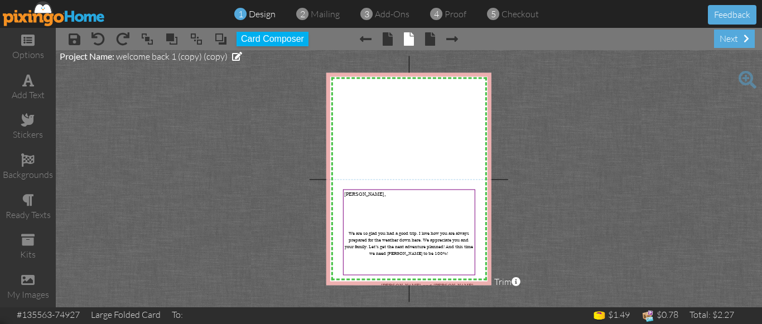
click at [601, 201] on project-studio-wrapper "X X X X X X X X X X X X X X X X X X X X X X X X X X X X X X X X X X X X X X X X…" at bounding box center [409, 178] width 706 height 257
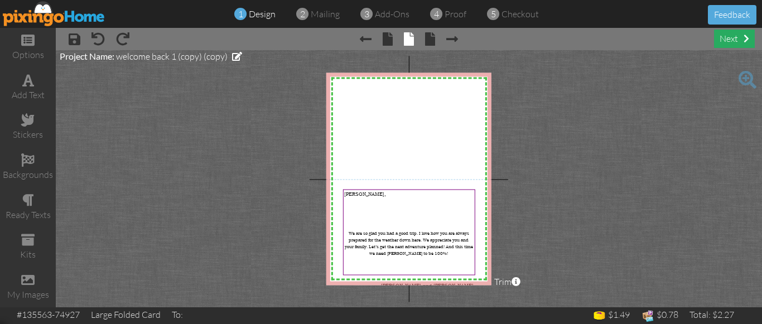
click at [728, 40] on div "next" at bounding box center [734, 39] width 41 height 18
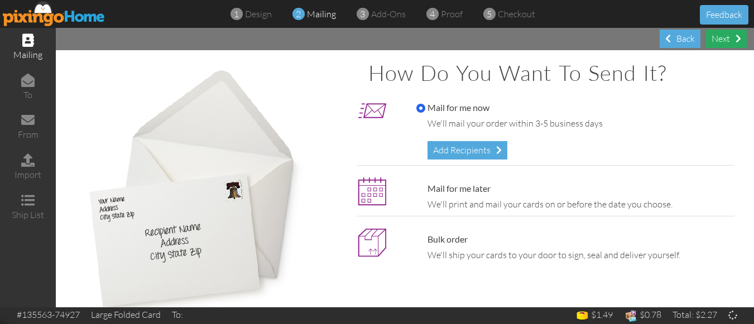
click at [724, 40] on div "Next" at bounding box center [726, 39] width 41 height 18
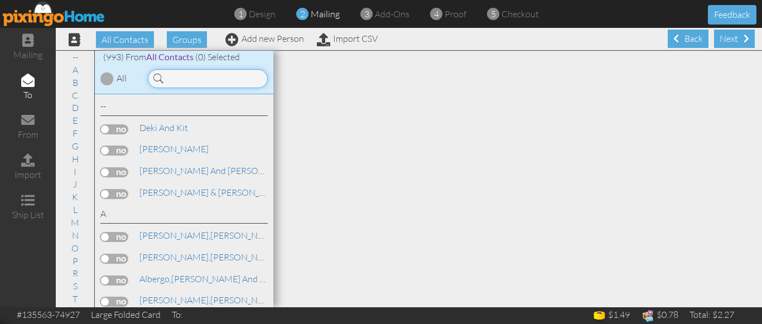
click at [196, 79] on input at bounding box center [208, 78] width 120 height 19
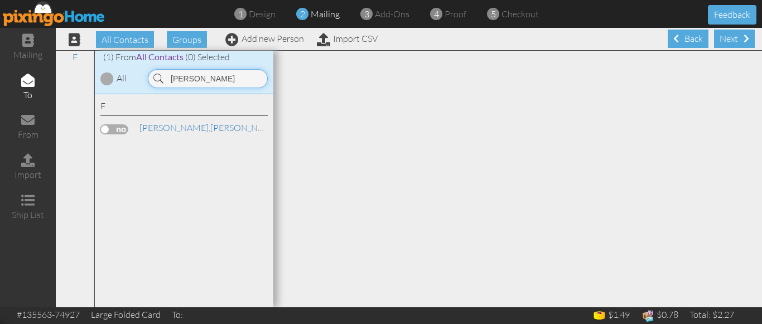
type input "[PERSON_NAME]"
click at [105, 128] on label at bounding box center [114, 129] width 28 height 10
click at [0, 0] on input "checkbox" at bounding box center [0, 0] width 0 height 0
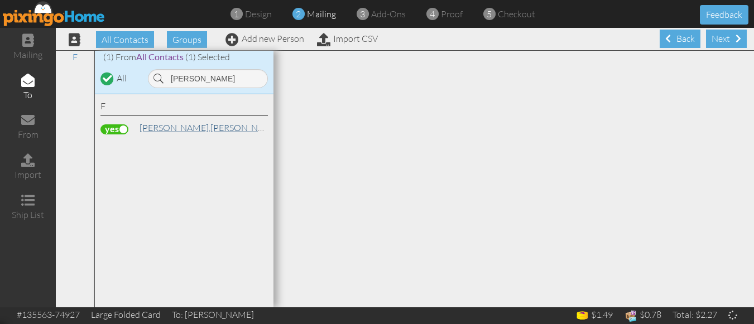
click at [155, 131] on span "[PERSON_NAME]," at bounding box center [174, 127] width 71 height 11
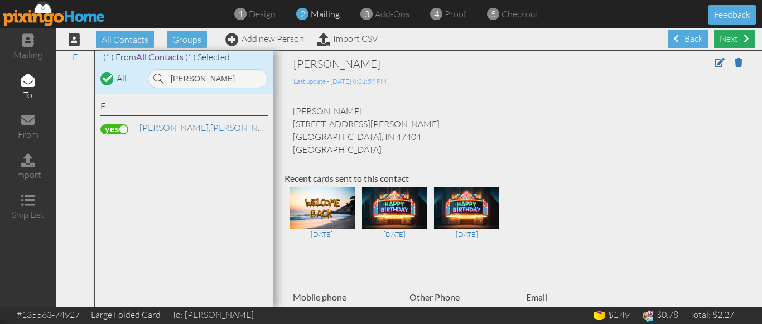
click at [725, 40] on div "Next" at bounding box center [734, 39] width 41 height 18
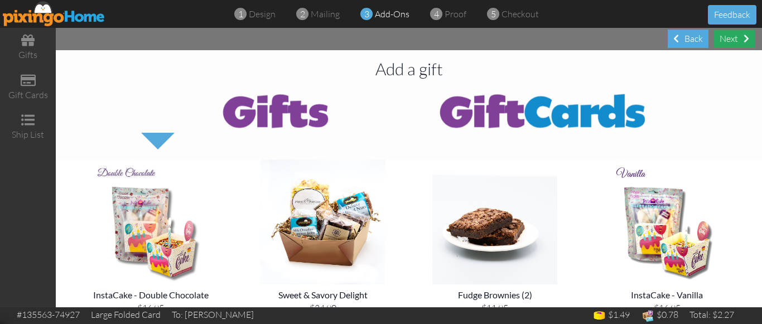
click at [729, 38] on div "Next" at bounding box center [734, 39] width 41 height 18
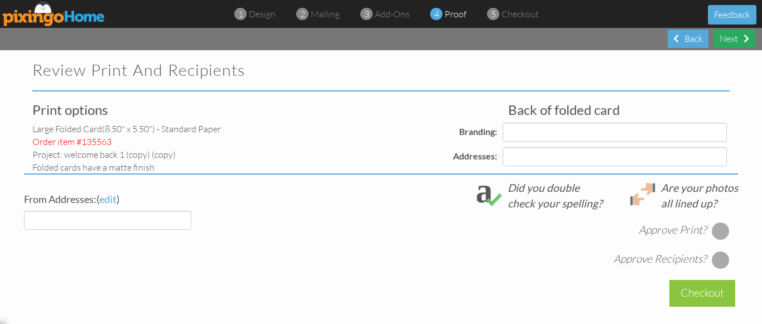
select select "object:11935"
select select "object:11943"
select select "object:11939"
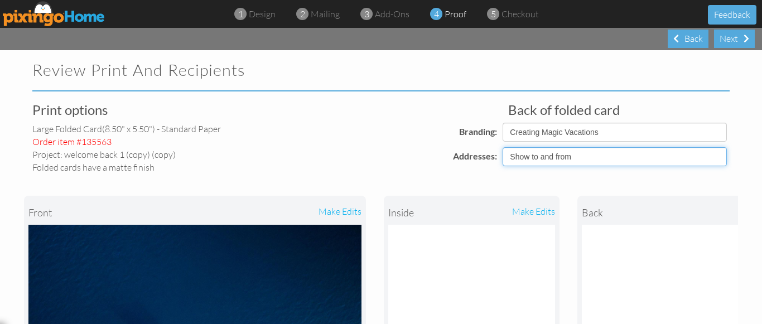
click at [566, 159] on select "Show to and from Show from only Hide to and from" at bounding box center [615, 156] width 224 height 19
select select "object:11936"
click at [503, 147] on select "Show to and from Show from only Hide to and from" at bounding box center [615, 156] width 224 height 19
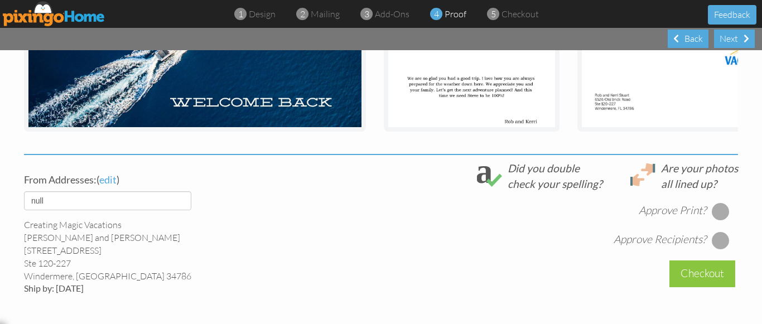
scroll to position [312, 0]
click at [715, 218] on div at bounding box center [721, 211] width 18 height 18
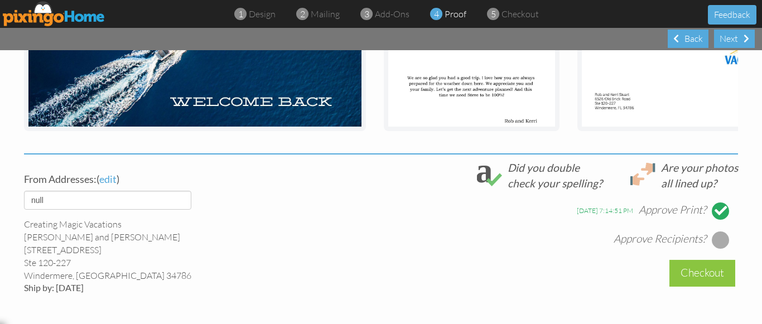
click at [717, 246] on div at bounding box center [721, 240] width 18 height 18
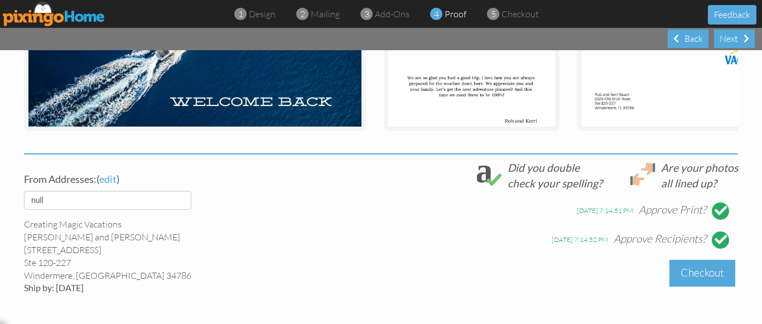
click at [696, 284] on div "Checkout" at bounding box center [703, 273] width 66 height 26
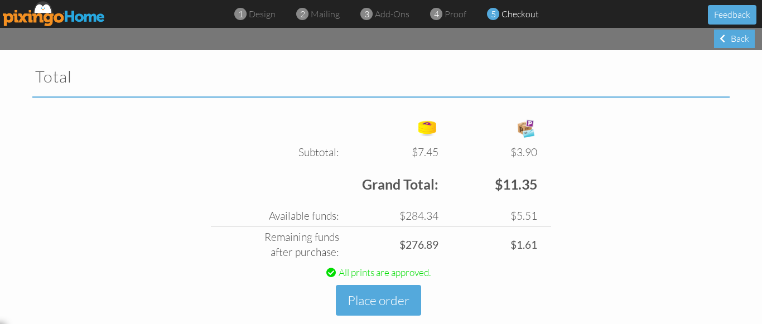
scroll to position [1625, 0]
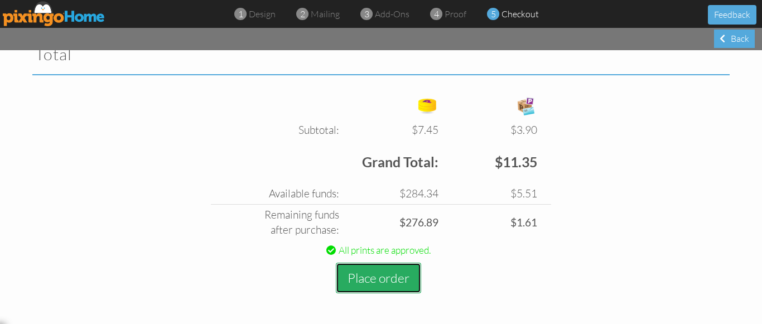
click at [370, 280] on button "Place order" at bounding box center [378, 278] width 85 height 31
